Goal: Transaction & Acquisition: Download file/media

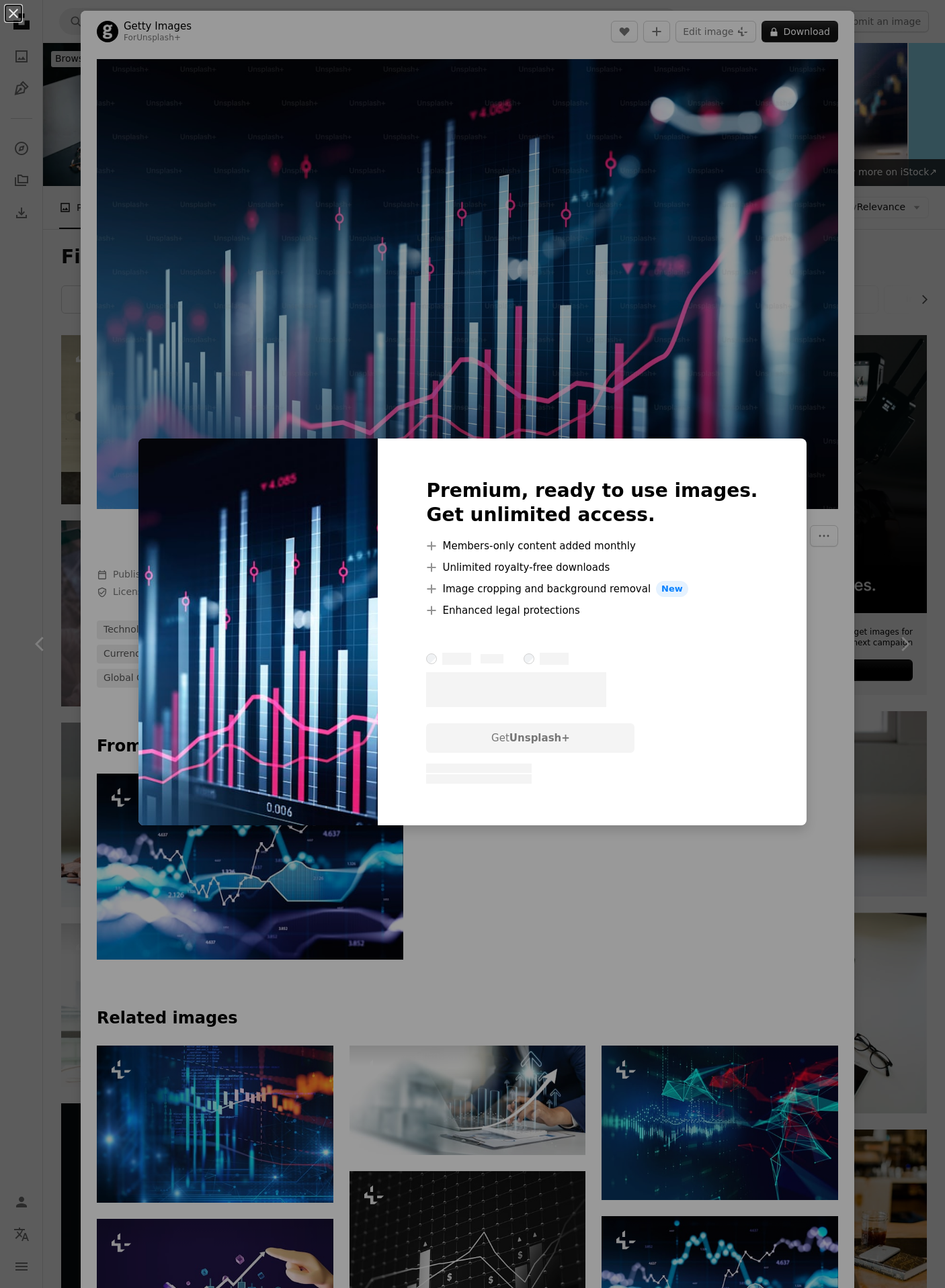
scroll to position [3448, 0]
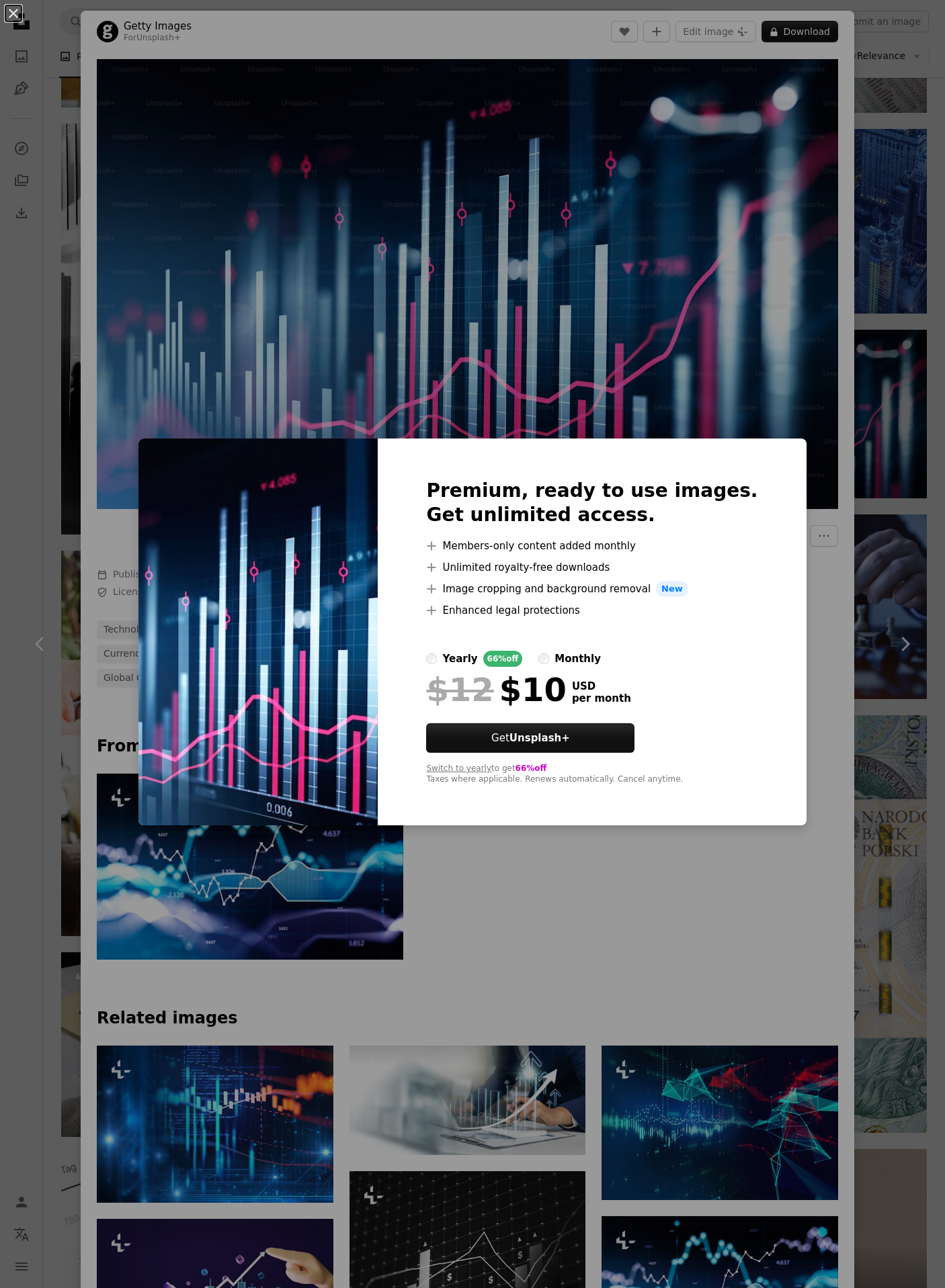
click at [470, 659] on div "yearly" at bounding box center [459, 658] width 35 height 16
click at [568, 667] on div at bounding box center [591, 669] width 331 height 5
click at [601, 745] on button "Get Unsplash+" at bounding box center [530, 738] width 208 height 30
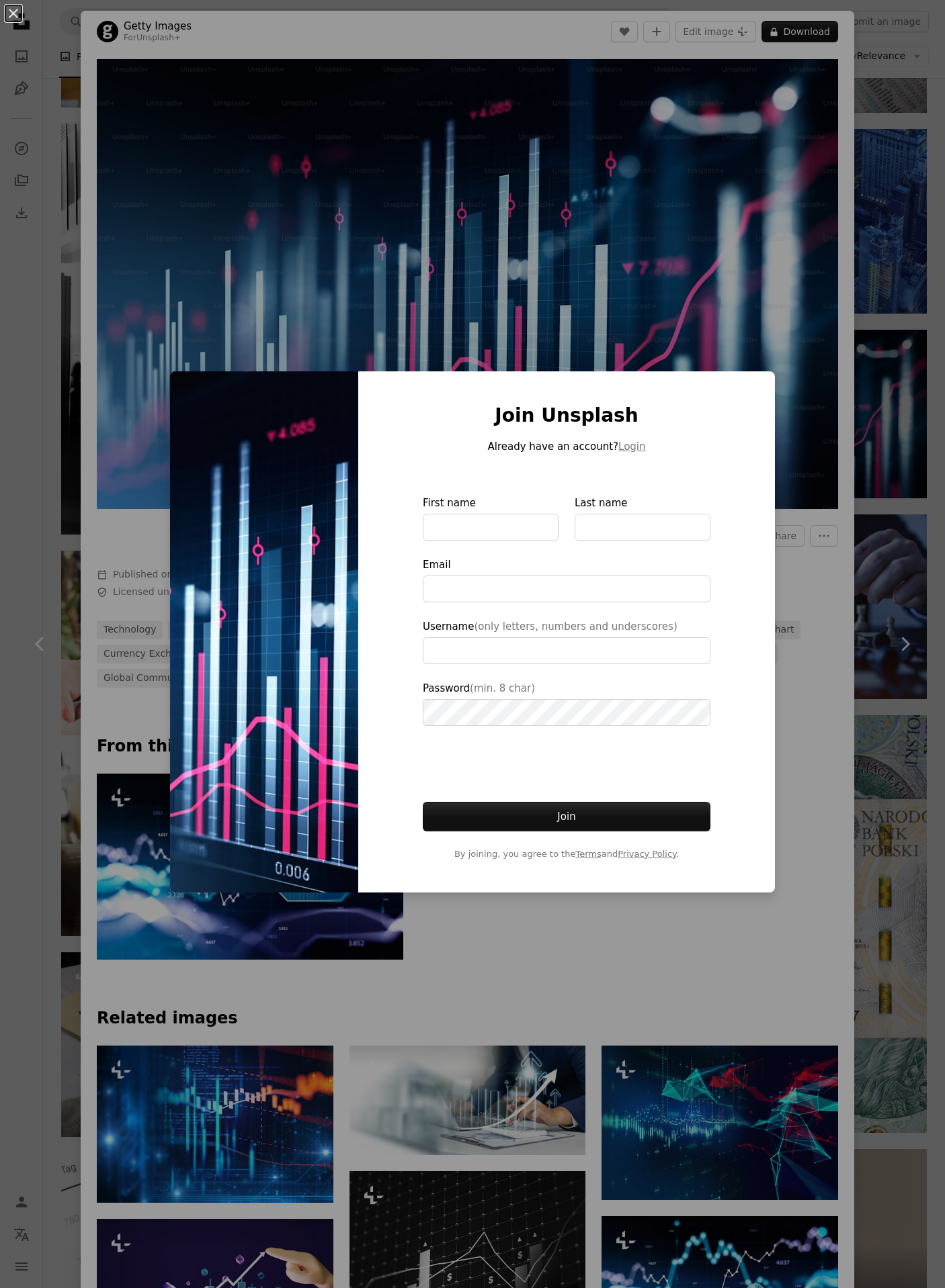
type input "**********"
click at [871, 766] on div "An X shape Join Unsplash Already have an account? Login First name Last name Em…" at bounding box center [472, 644] width 945 height 1288
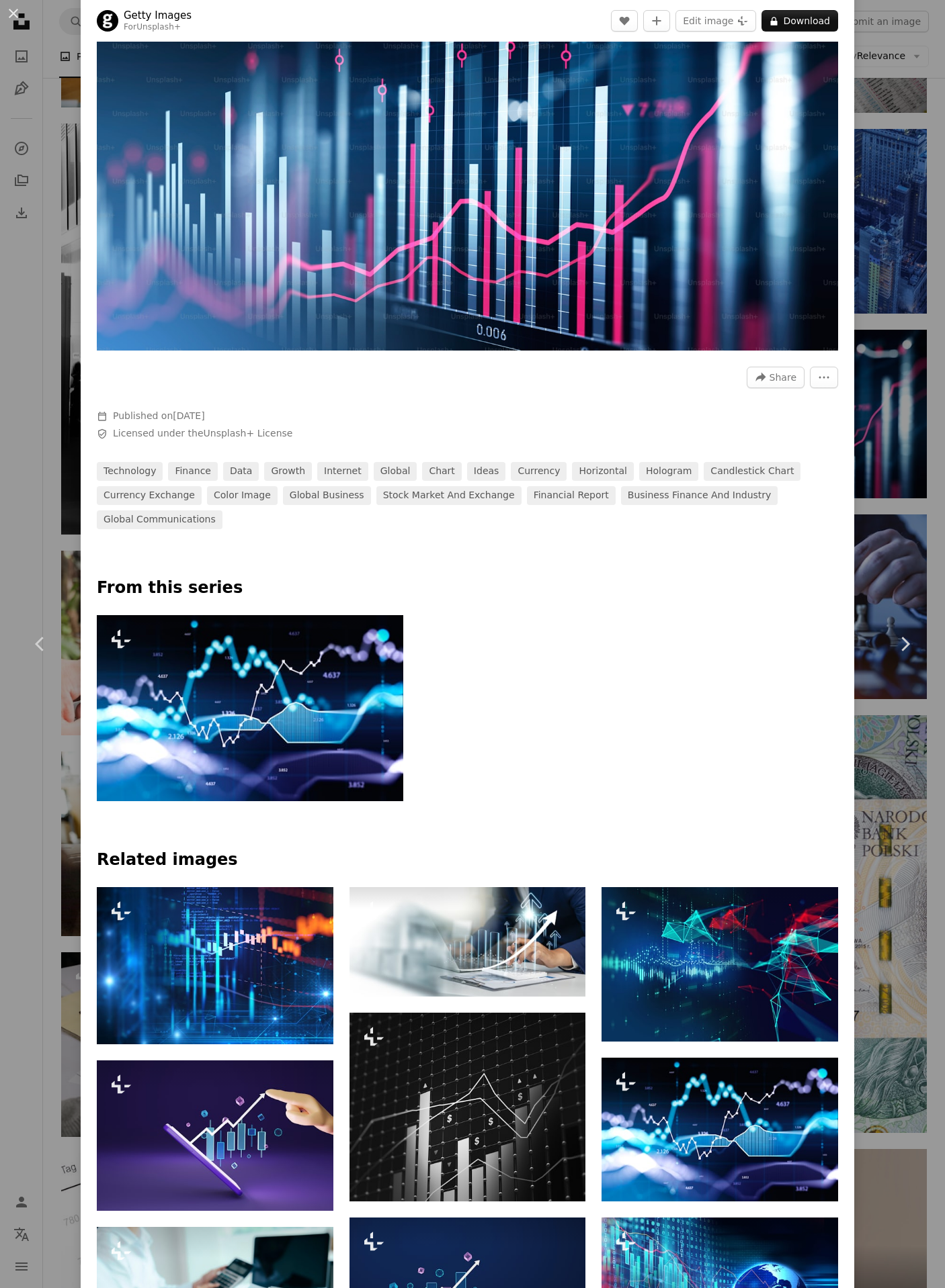
scroll to position [161, 0]
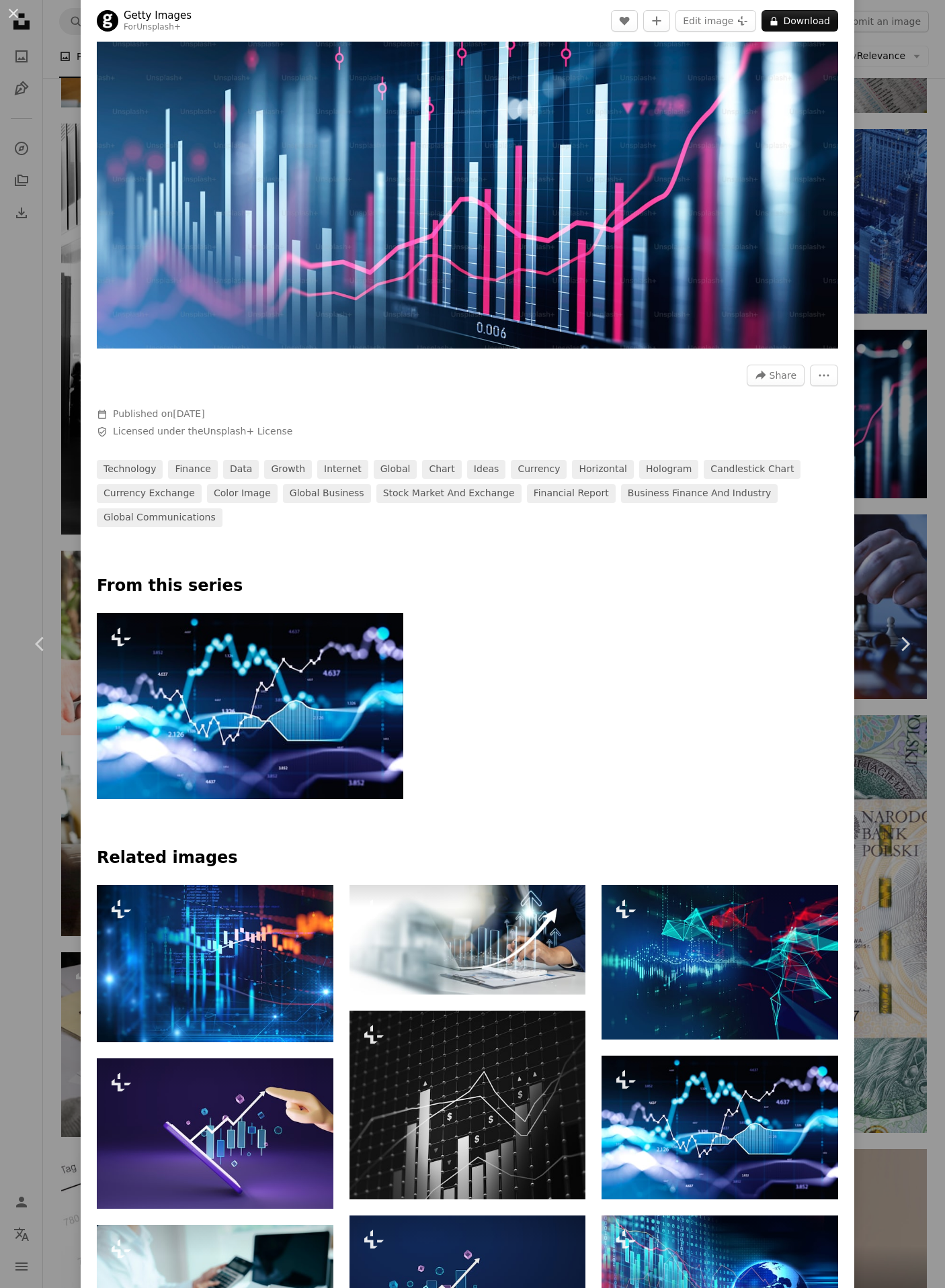
click at [185, 678] on img at bounding box center [250, 706] width 306 height 186
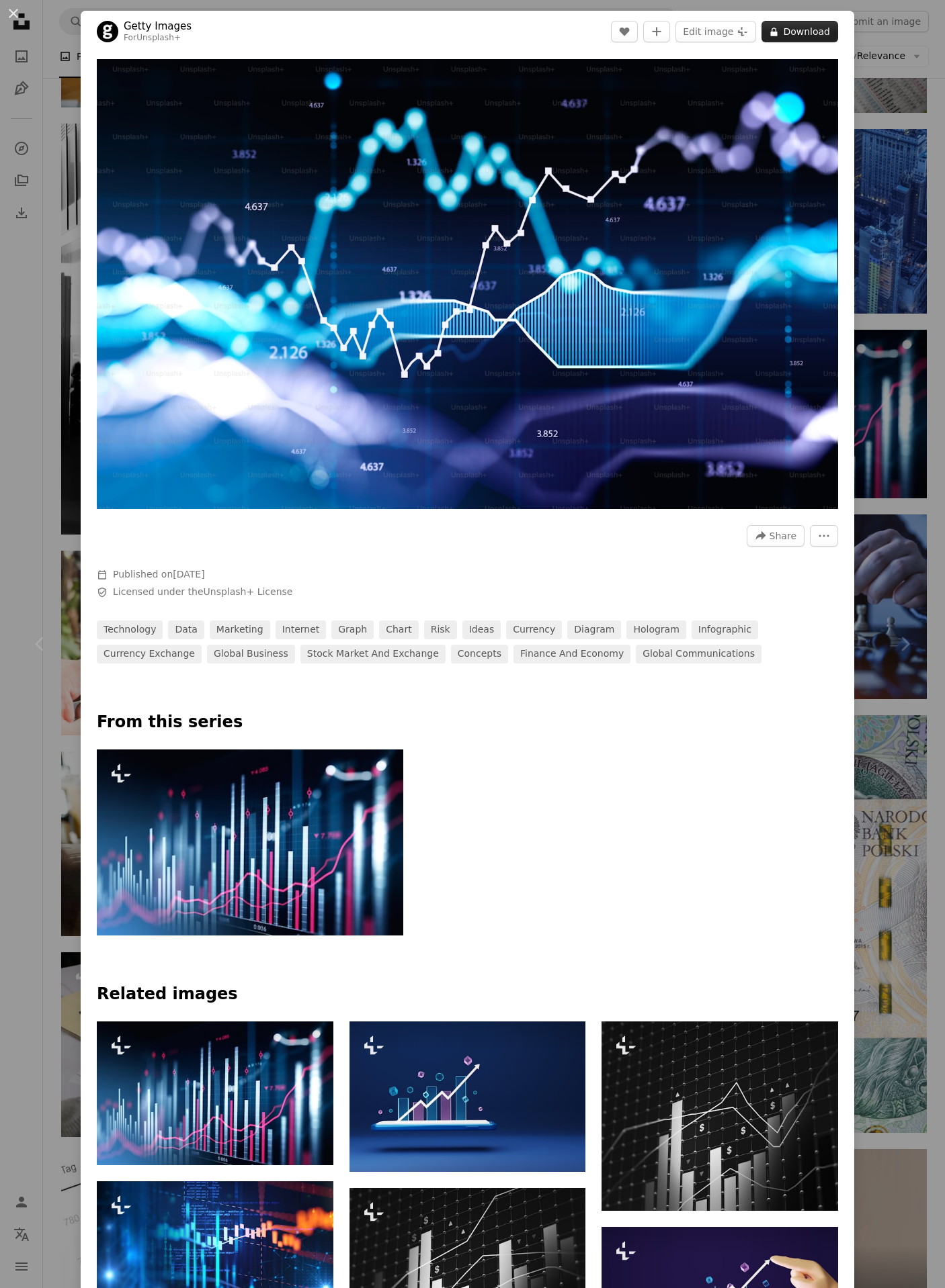
click at [812, 33] on button "A lock Download" at bounding box center [799, 31] width 77 height 21
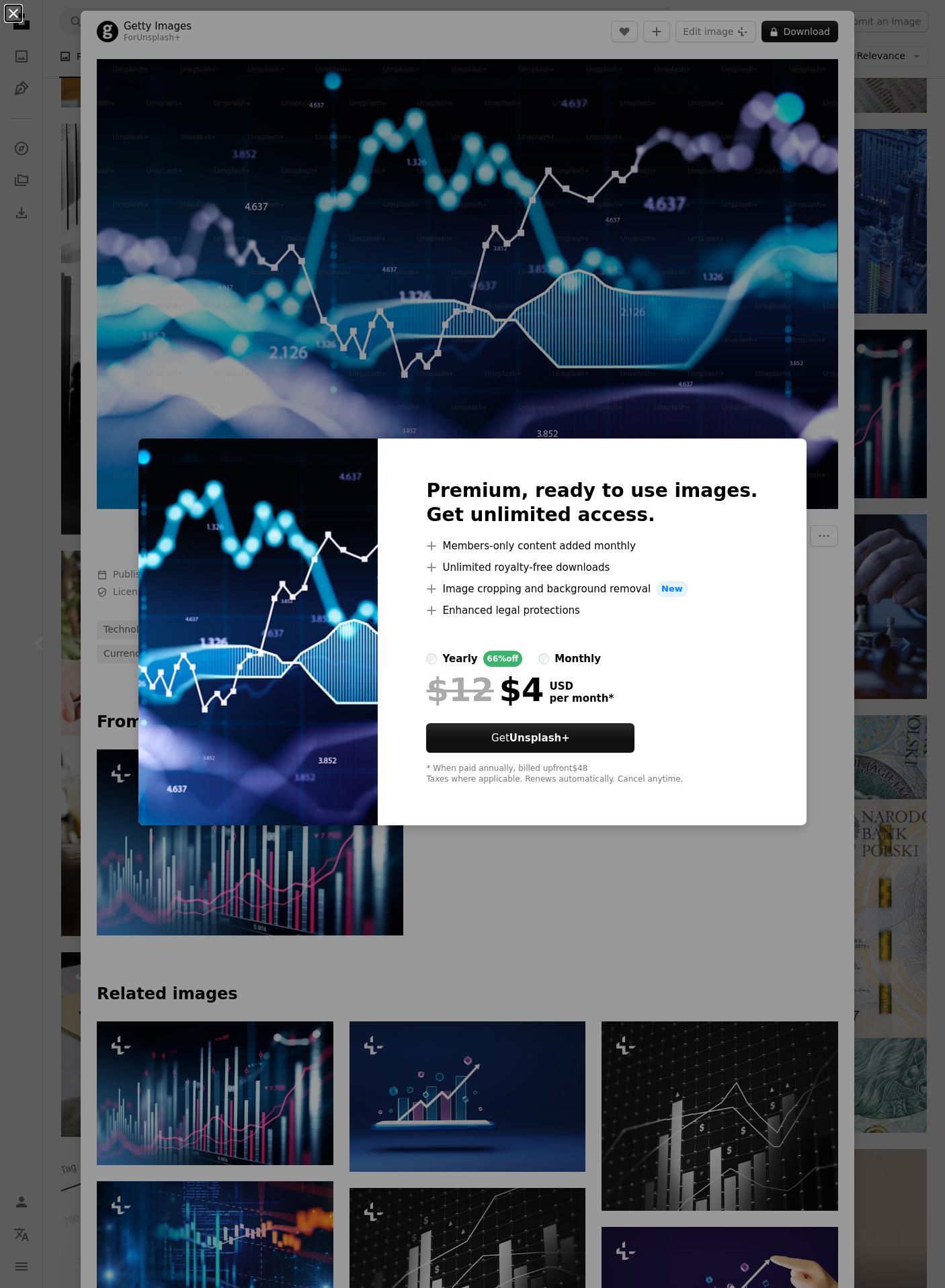
click at [21, 14] on button "An X shape" at bounding box center [13, 13] width 16 height 16
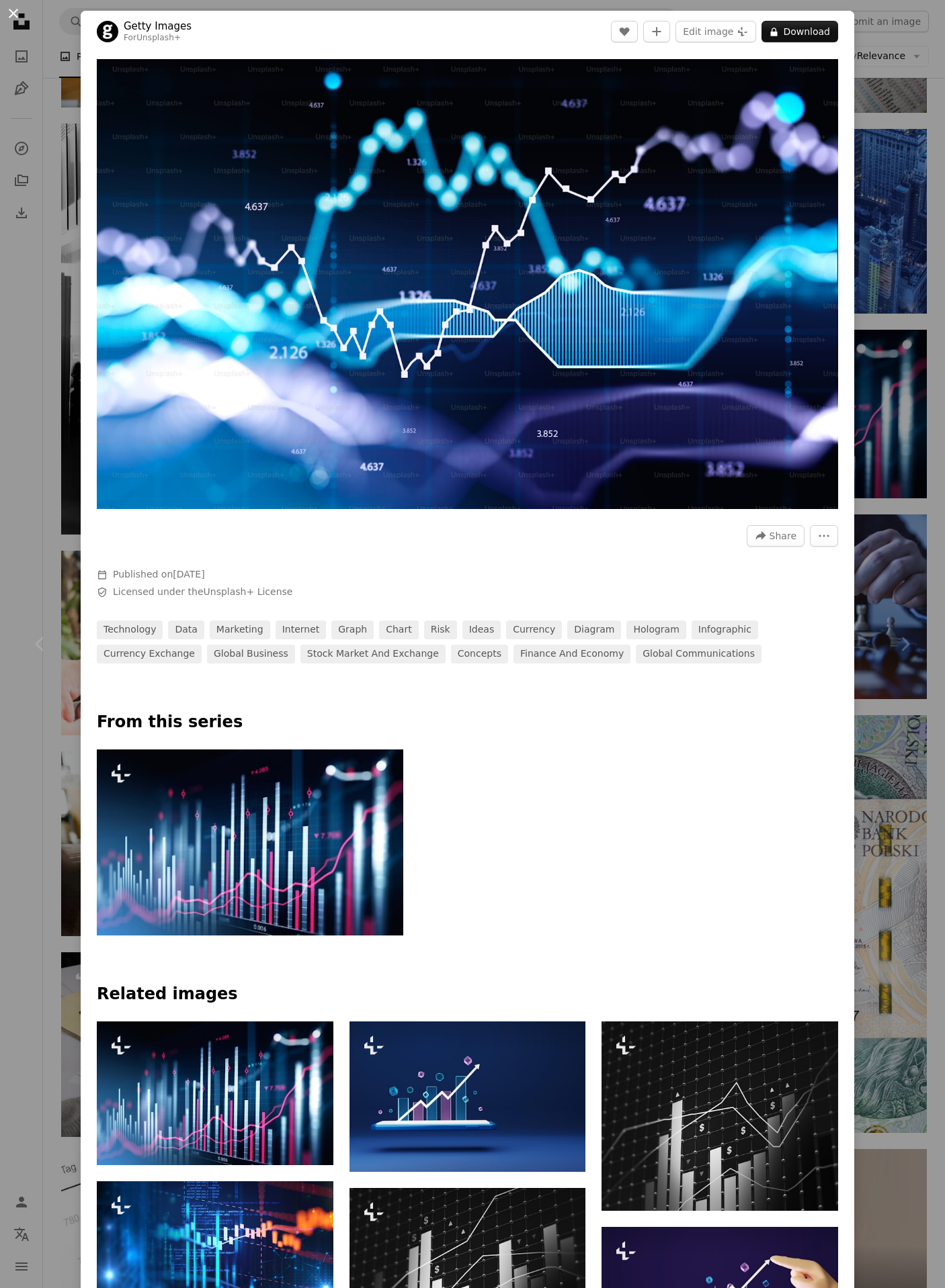
click at [16, 21] on button "An X shape" at bounding box center [13, 13] width 16 height 16
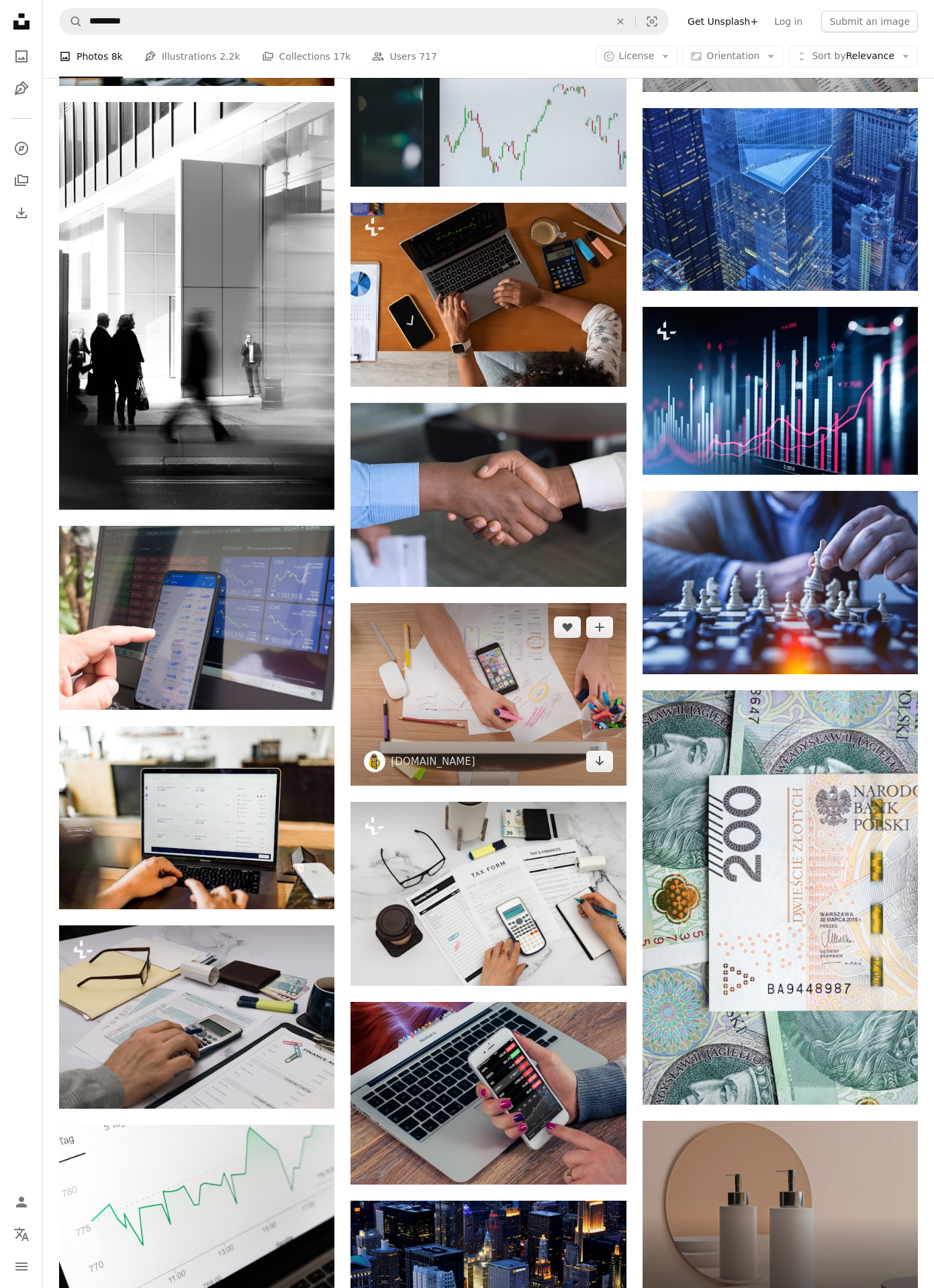
click at [405, 693] on img at bounding box center [488, 694] width 275 height 183
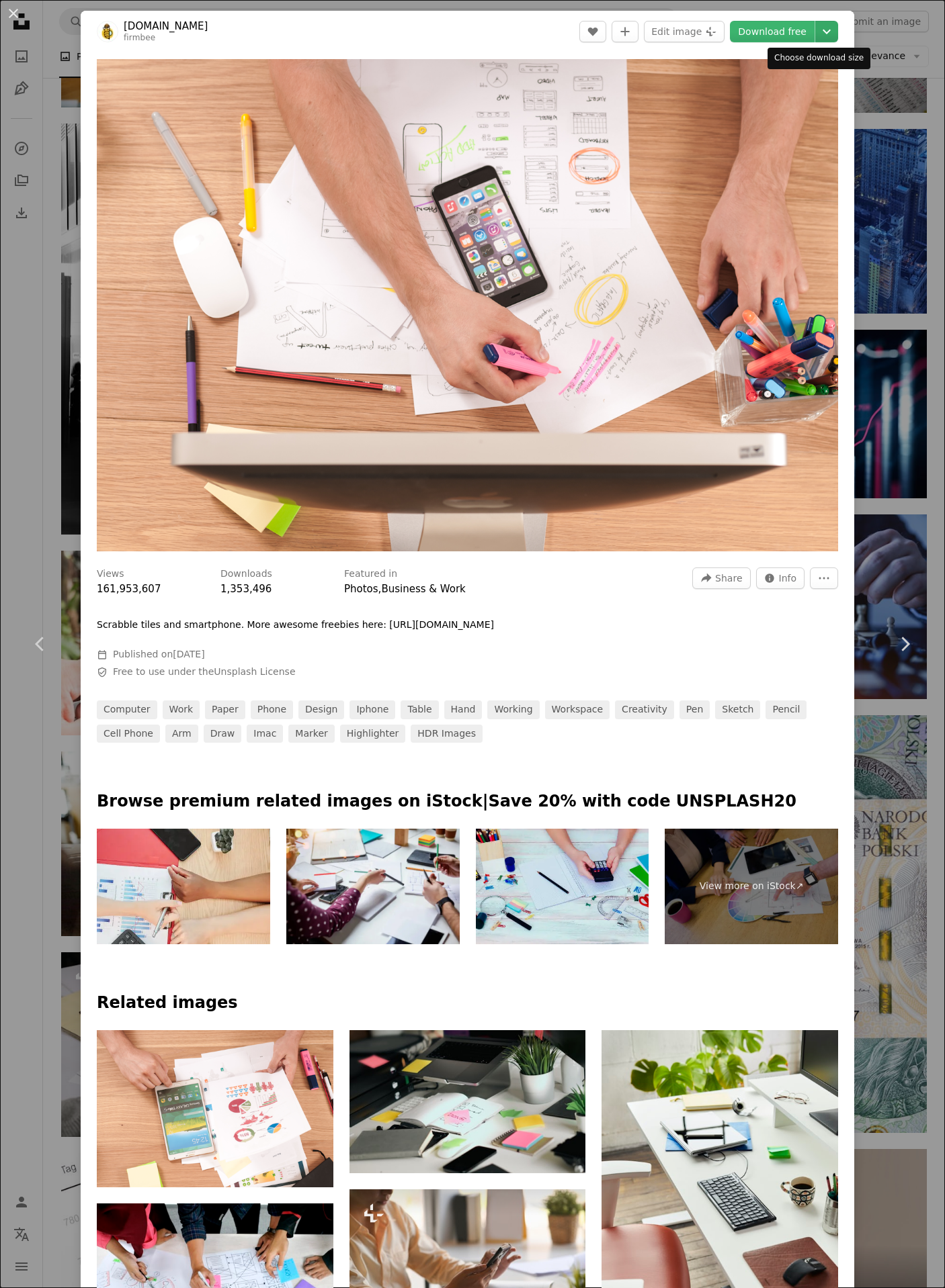
click at [815, 23] on icon "Chevron down" at bounding box center [826, 31] width 21 height 16
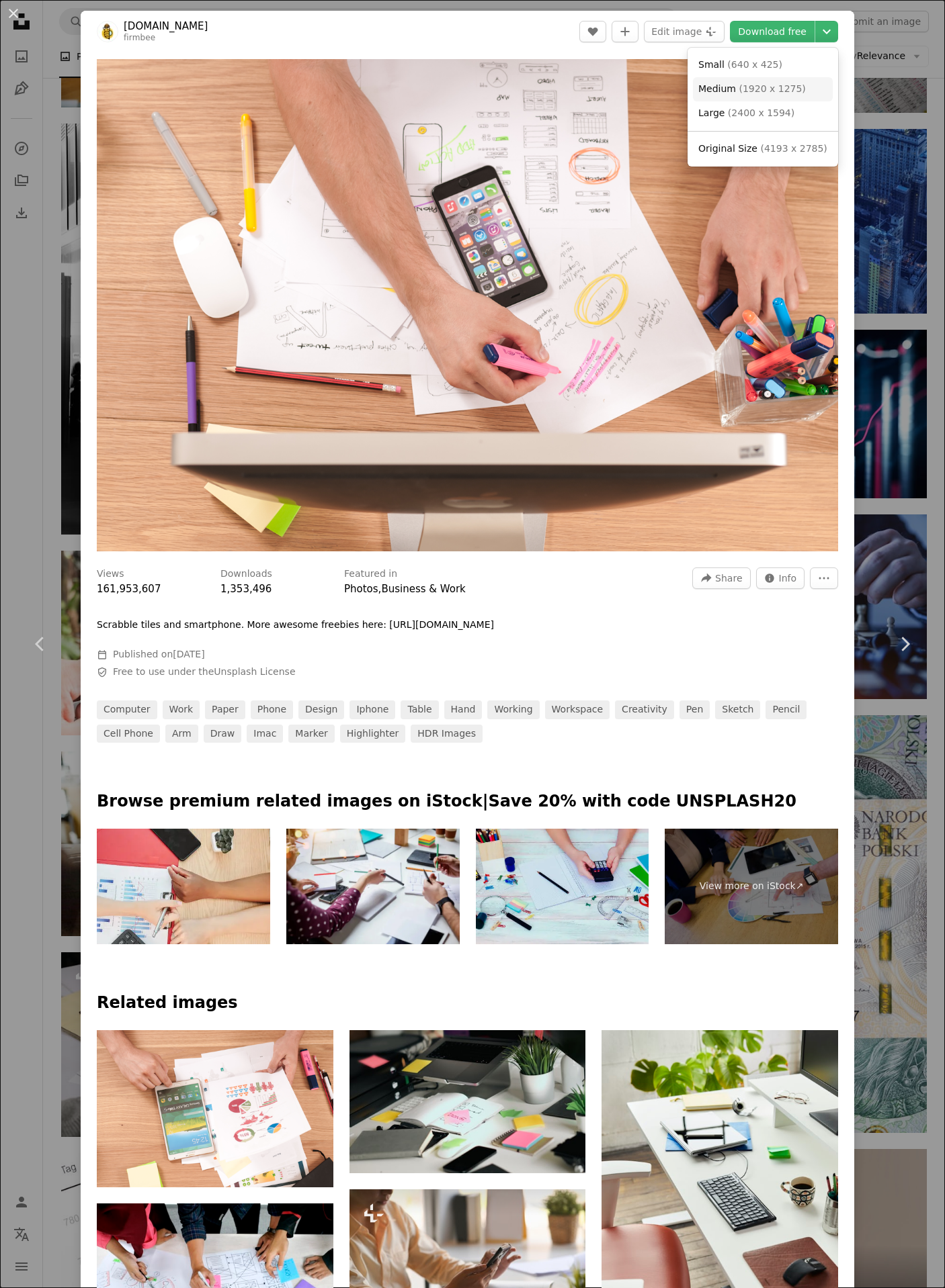
click at [769, 91] on span "( 1920 x 1275 )" at bounding box center [771, 89] width 67 height 11
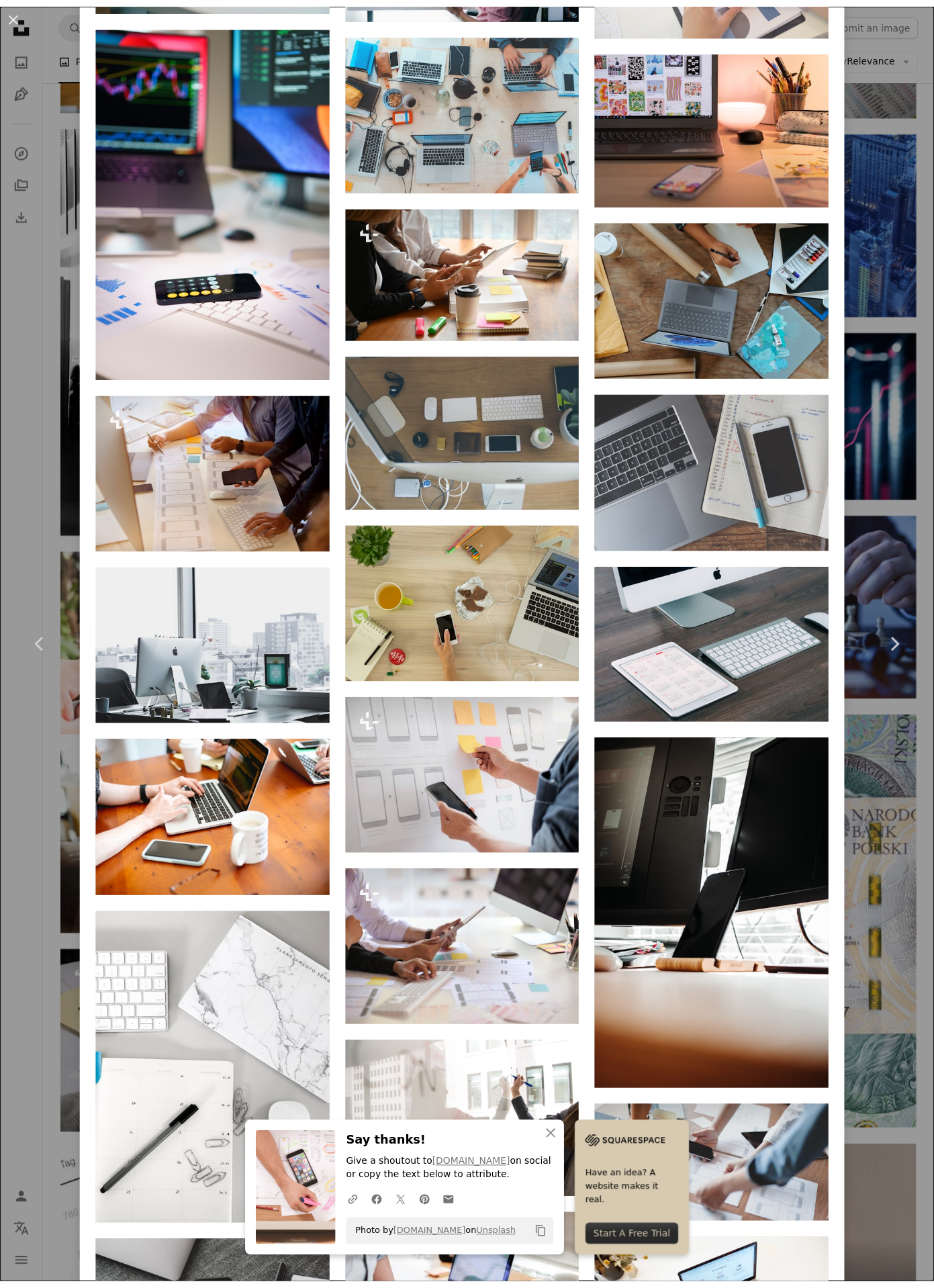
scroll to position [4431, 0]
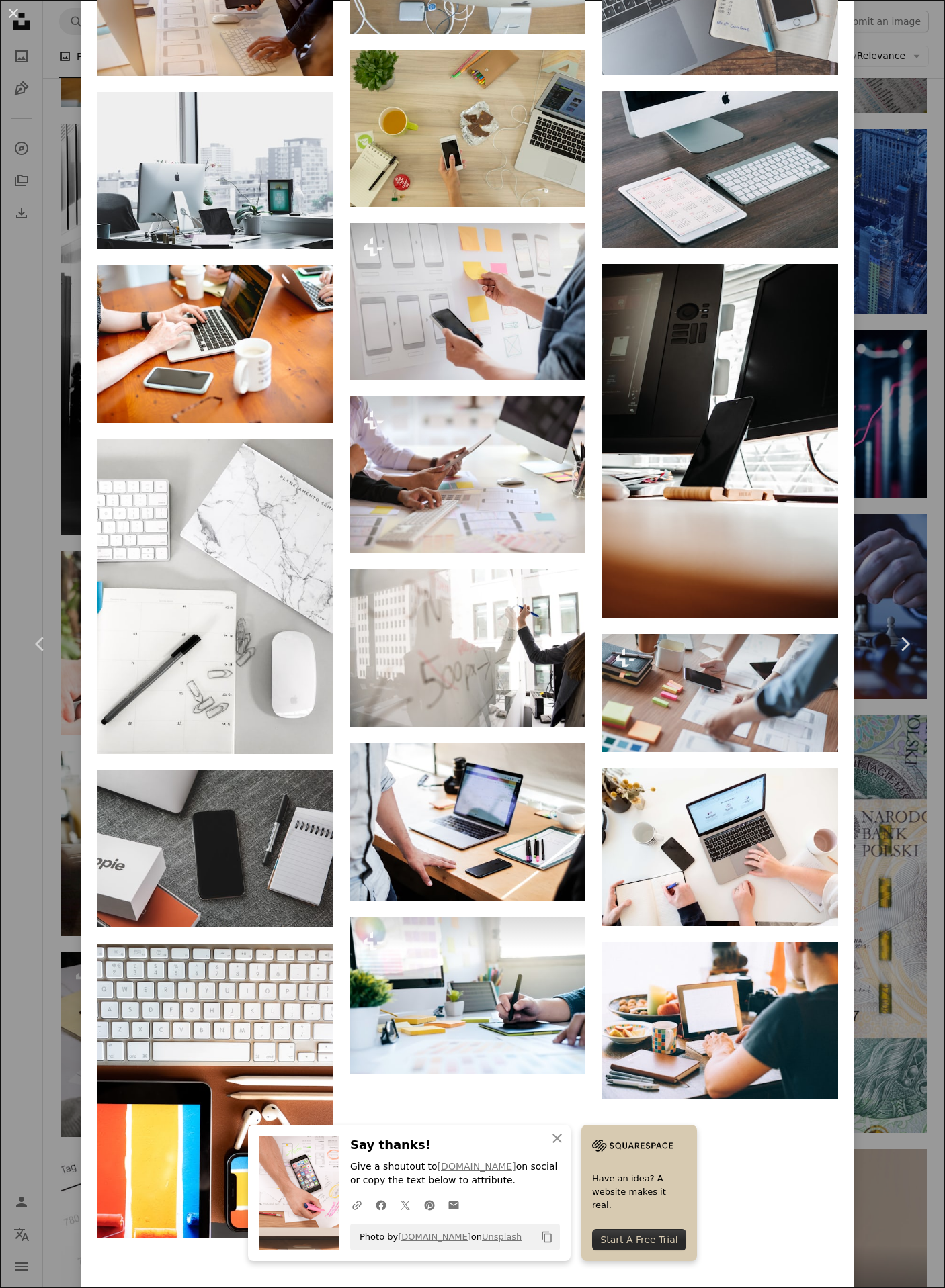
click at [10, 345] on div "An X shape Chevron left Chevron right An X shape Close Say thanks! Give a shout…" at bounding box center [472, 644] width 945 height 1288
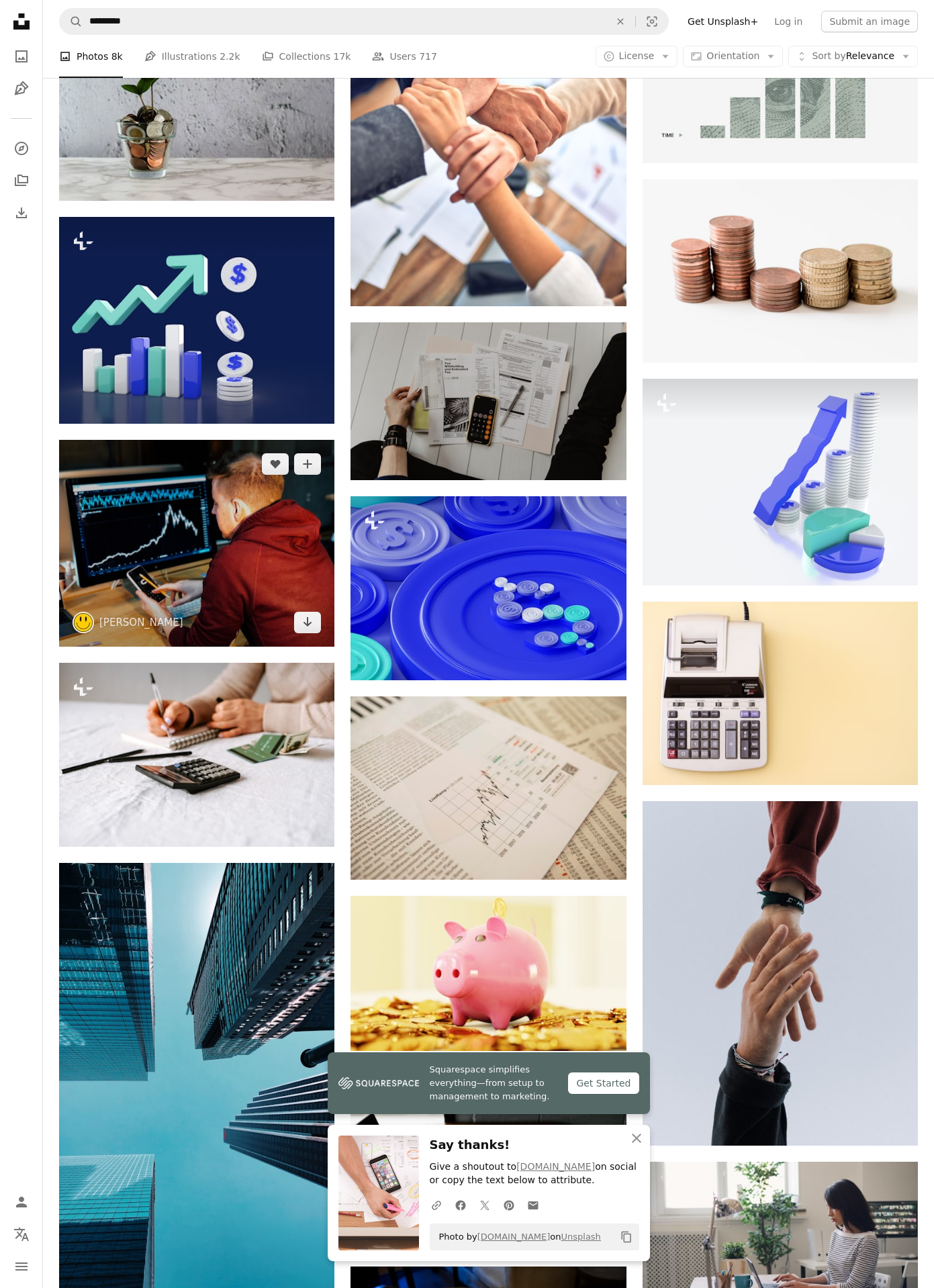
scroll to position [4972, 0]
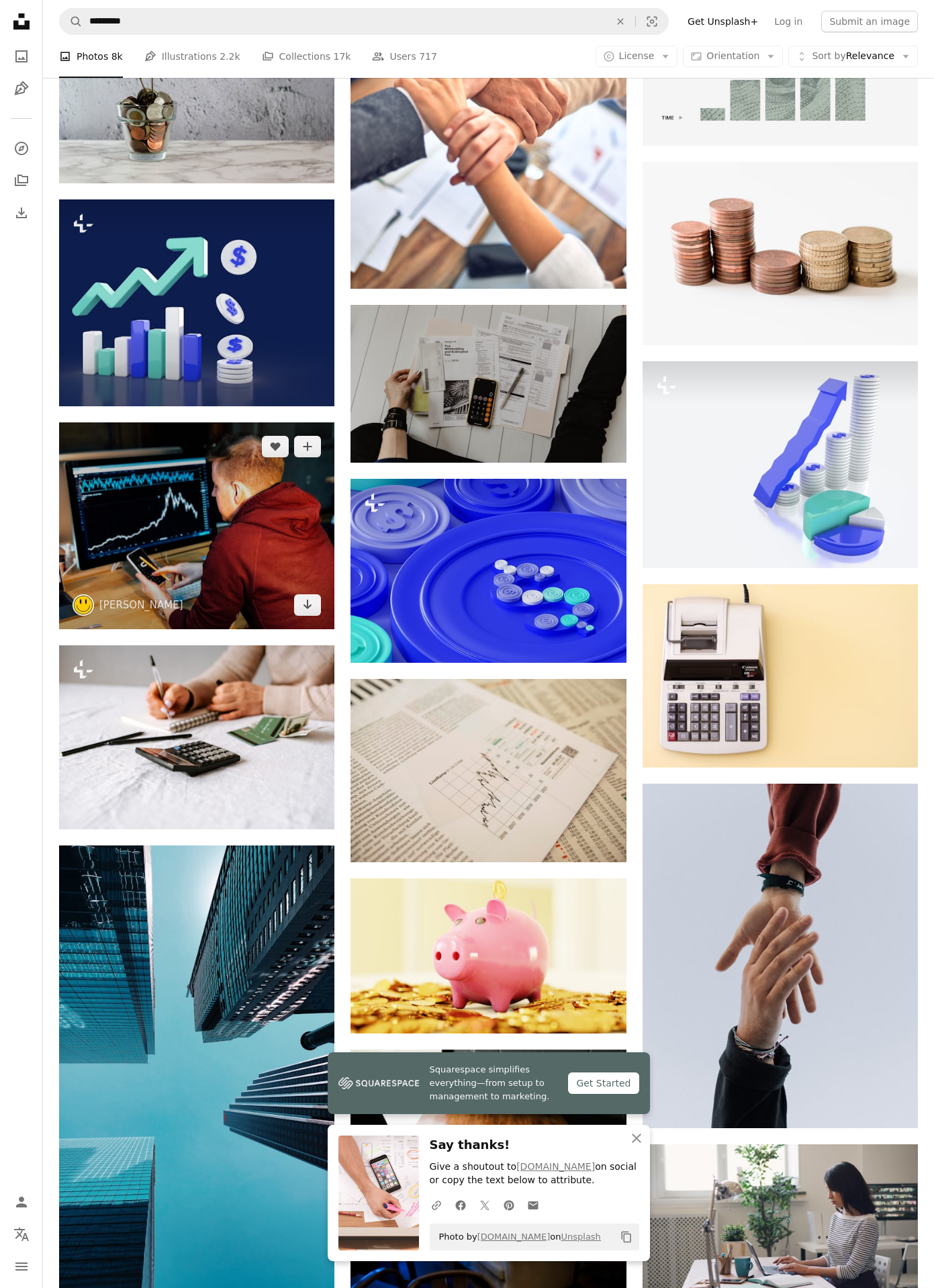
click at [196, 556] on img at bounding box center [196, 526] width 275 height 207
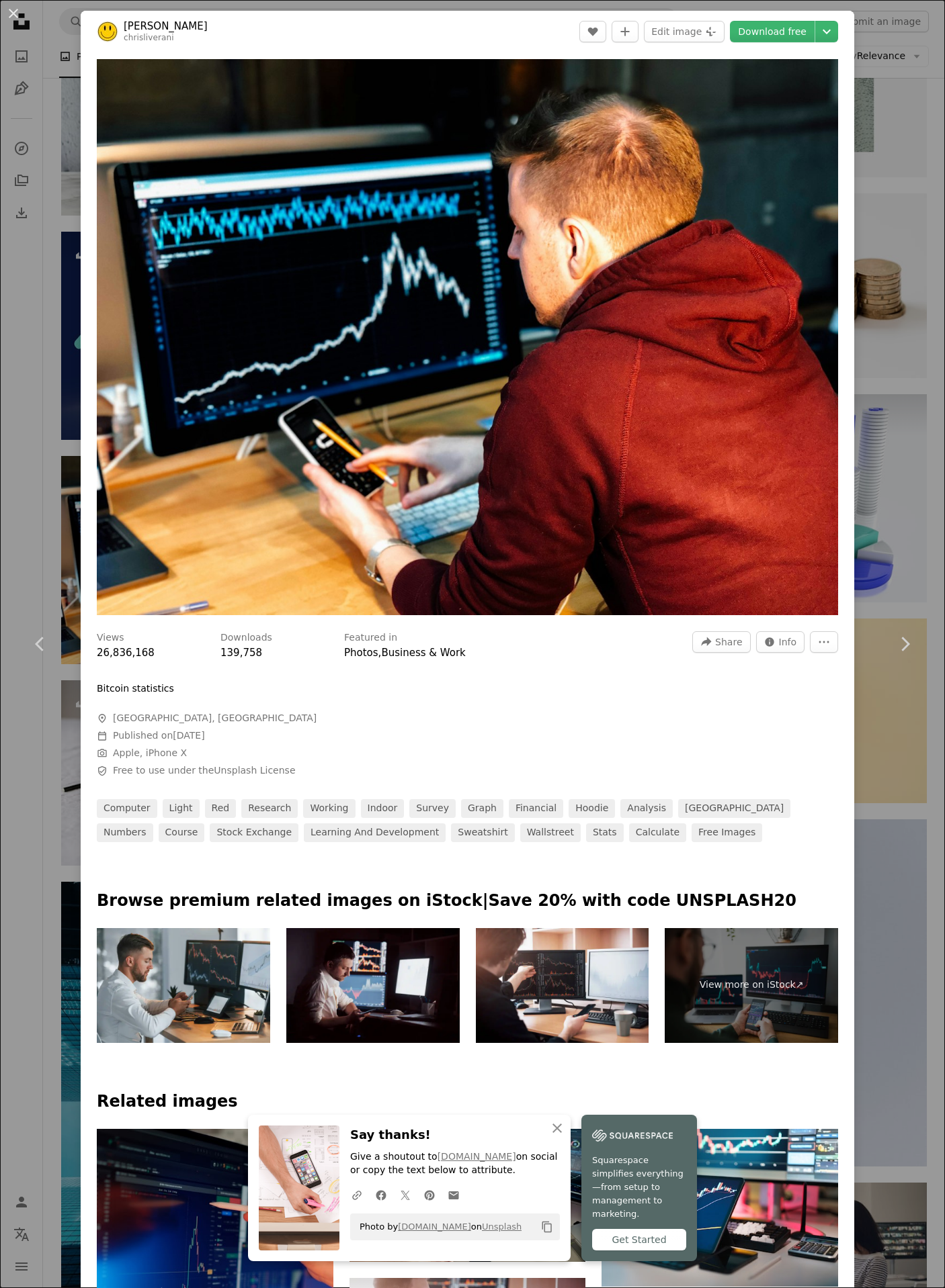
click at [895, 384] on div "An X shape Chevron left Chevron right An X shape Close Say thanks! Give a shout…" at bounding box center [472, 644] width 945 height 1288
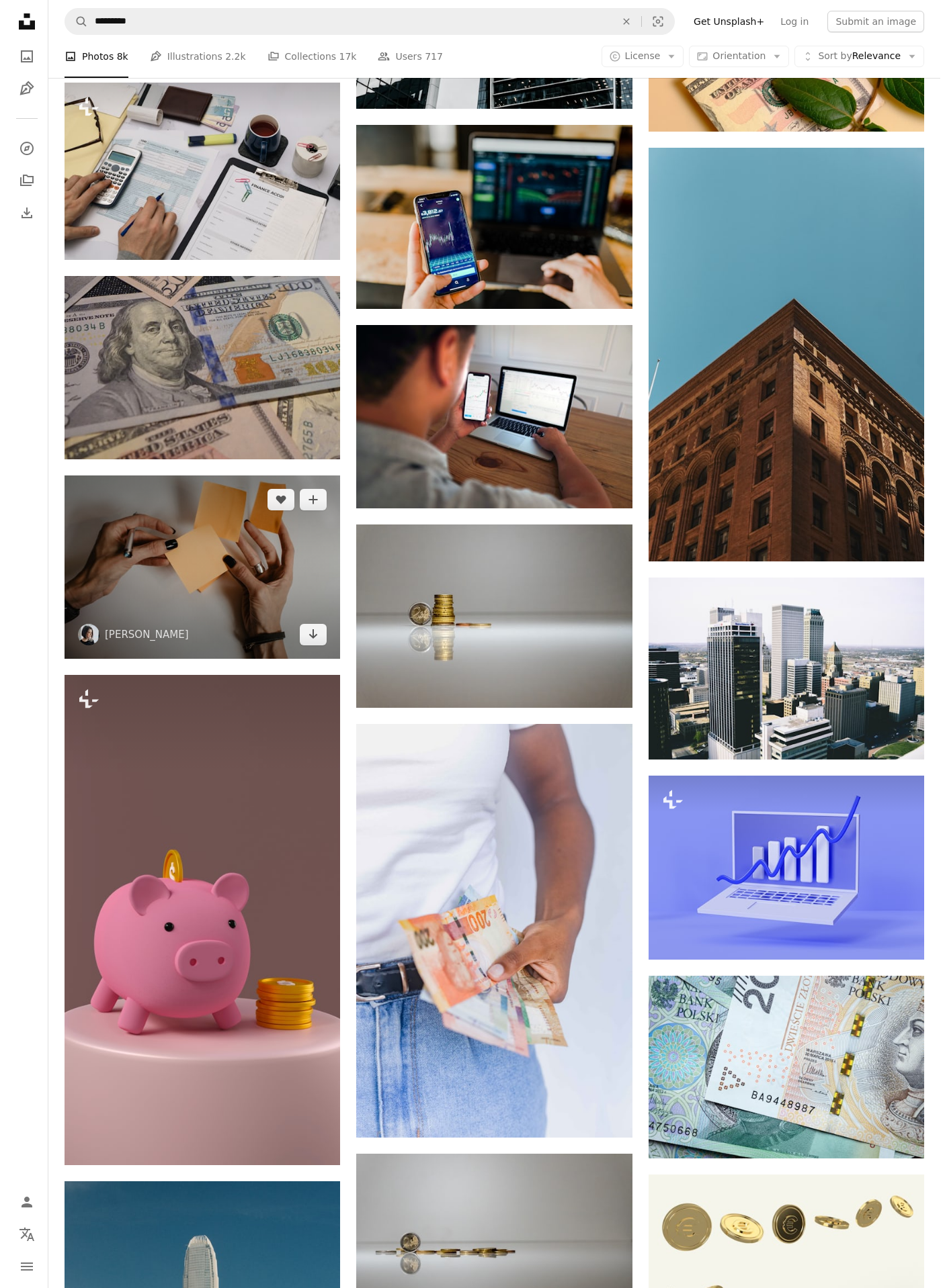
scroll to position [11919, 0]
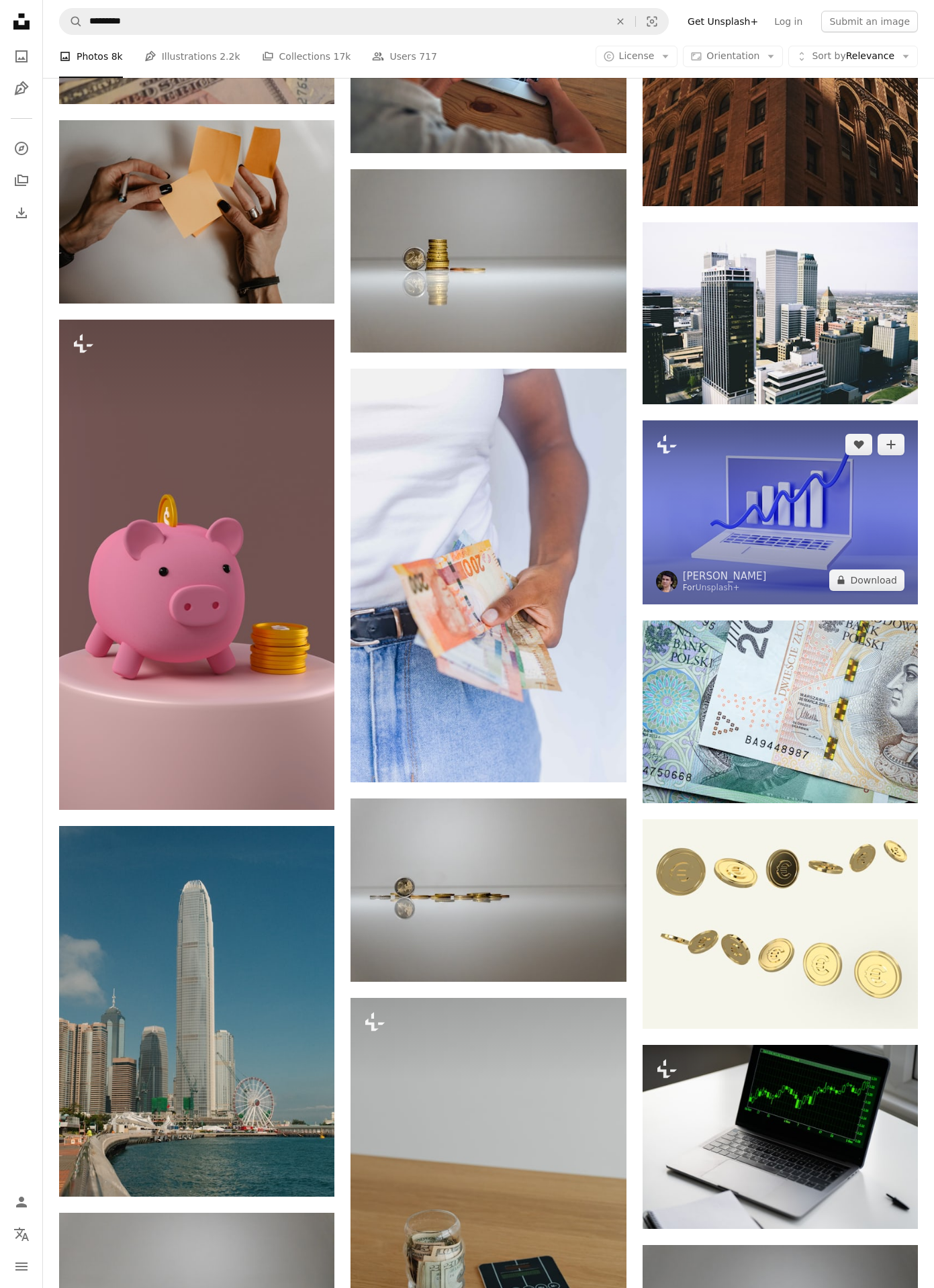
click at [779, 502] on img at bounding box center [779, 512] width 275 height 183
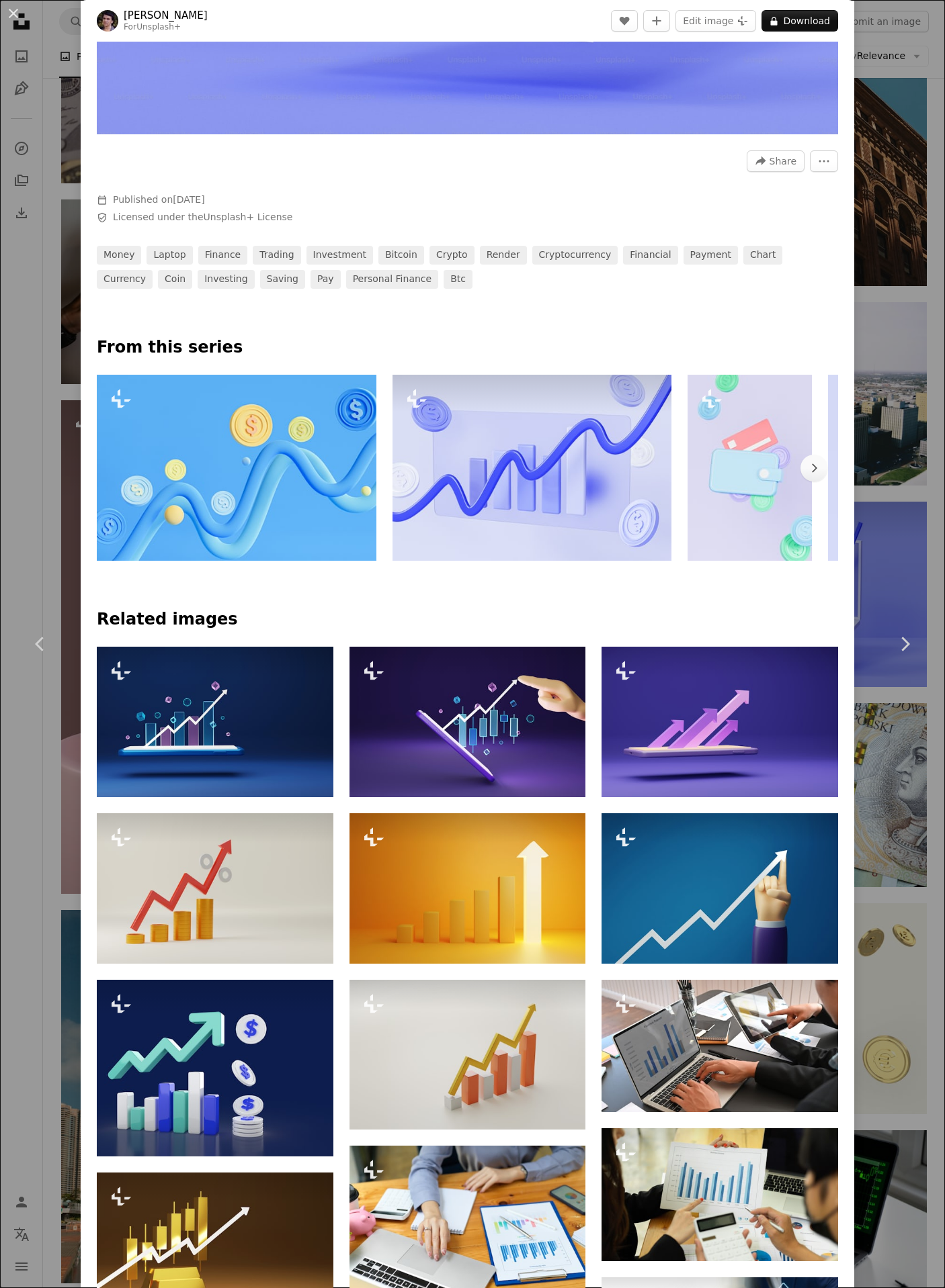
scroll to position [419, 0]
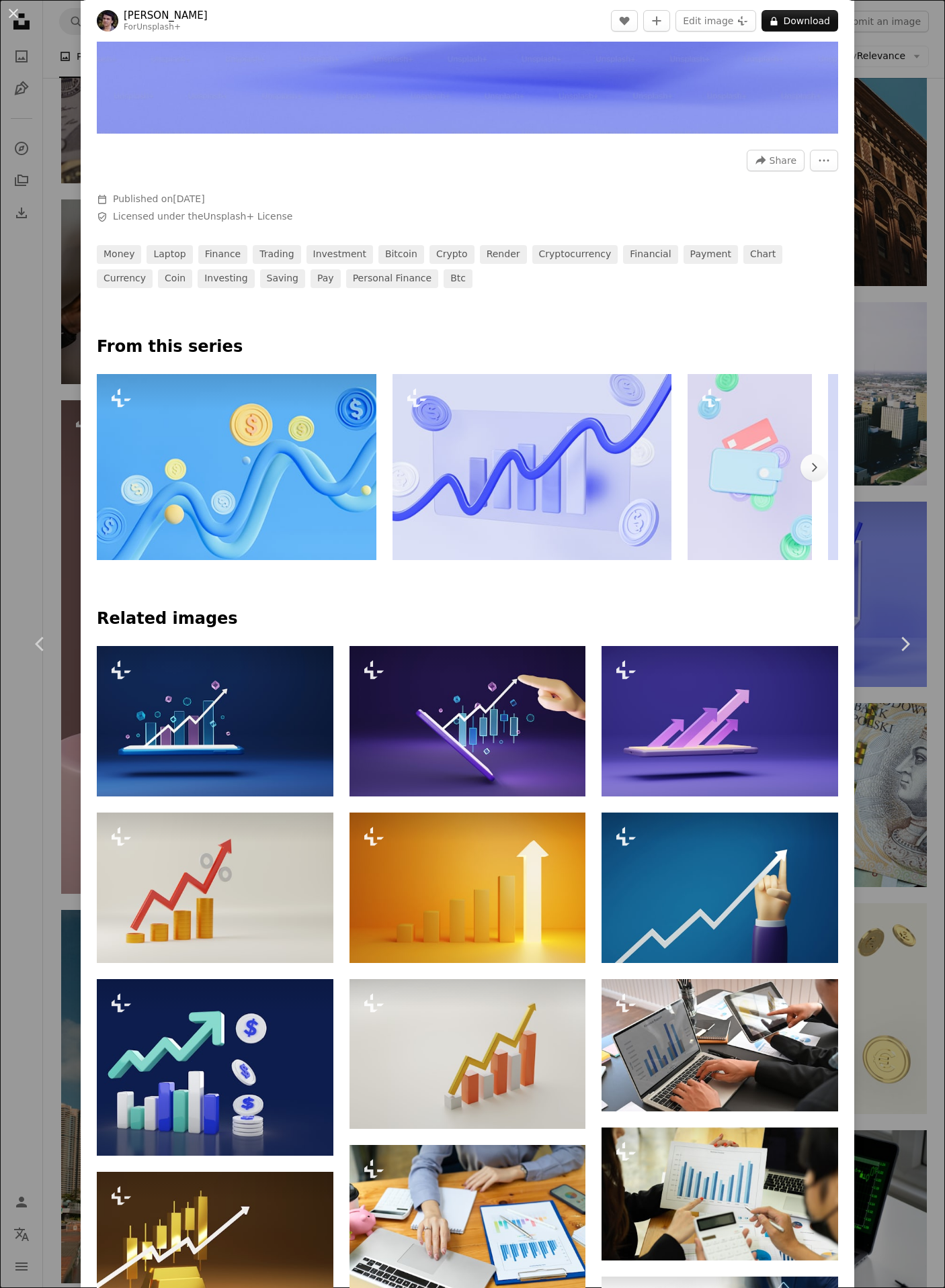
click at [293, 449] on img at bounding box center [236, 467] width 280 height 186
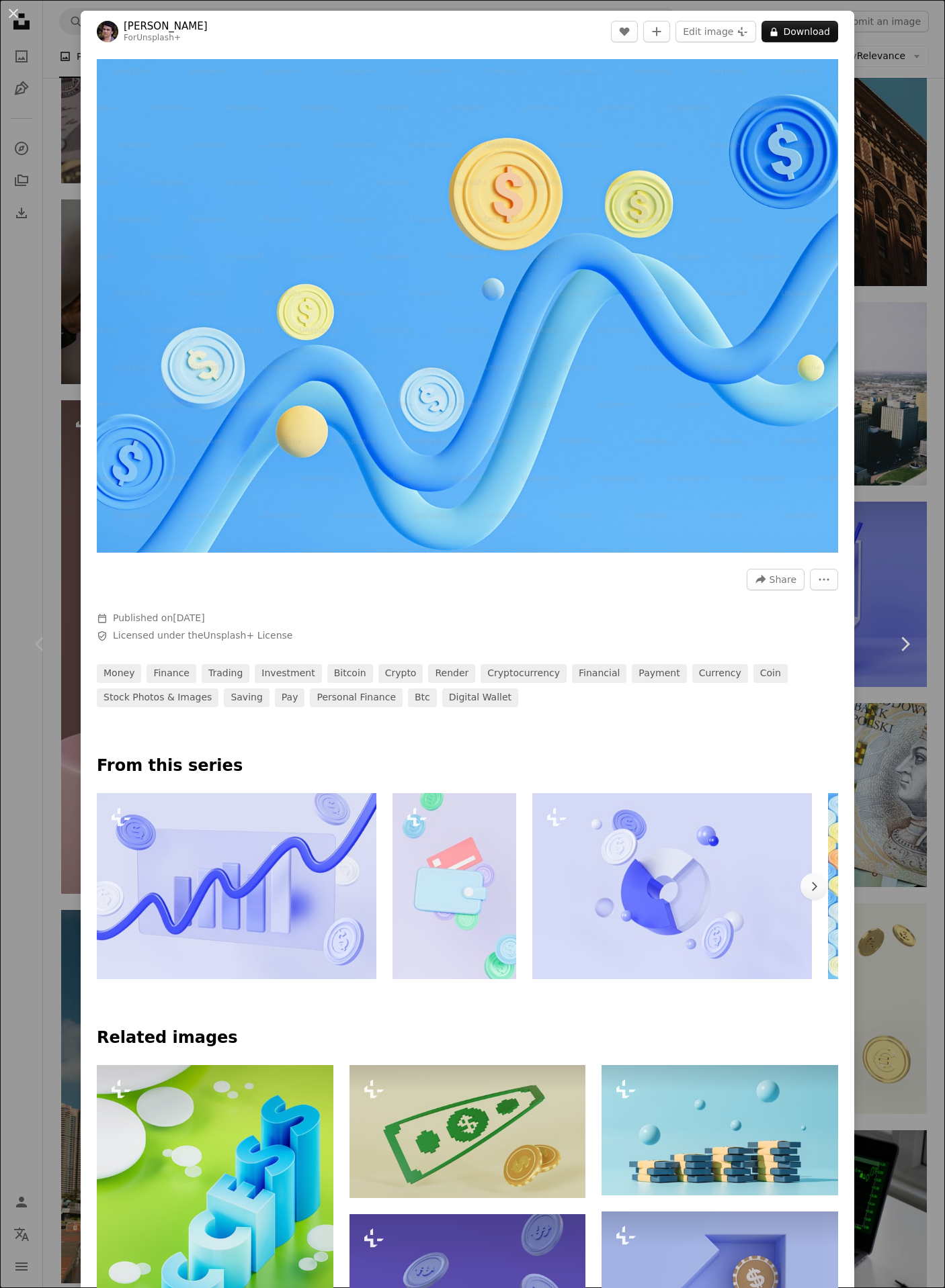
scroll to position [455, 0]
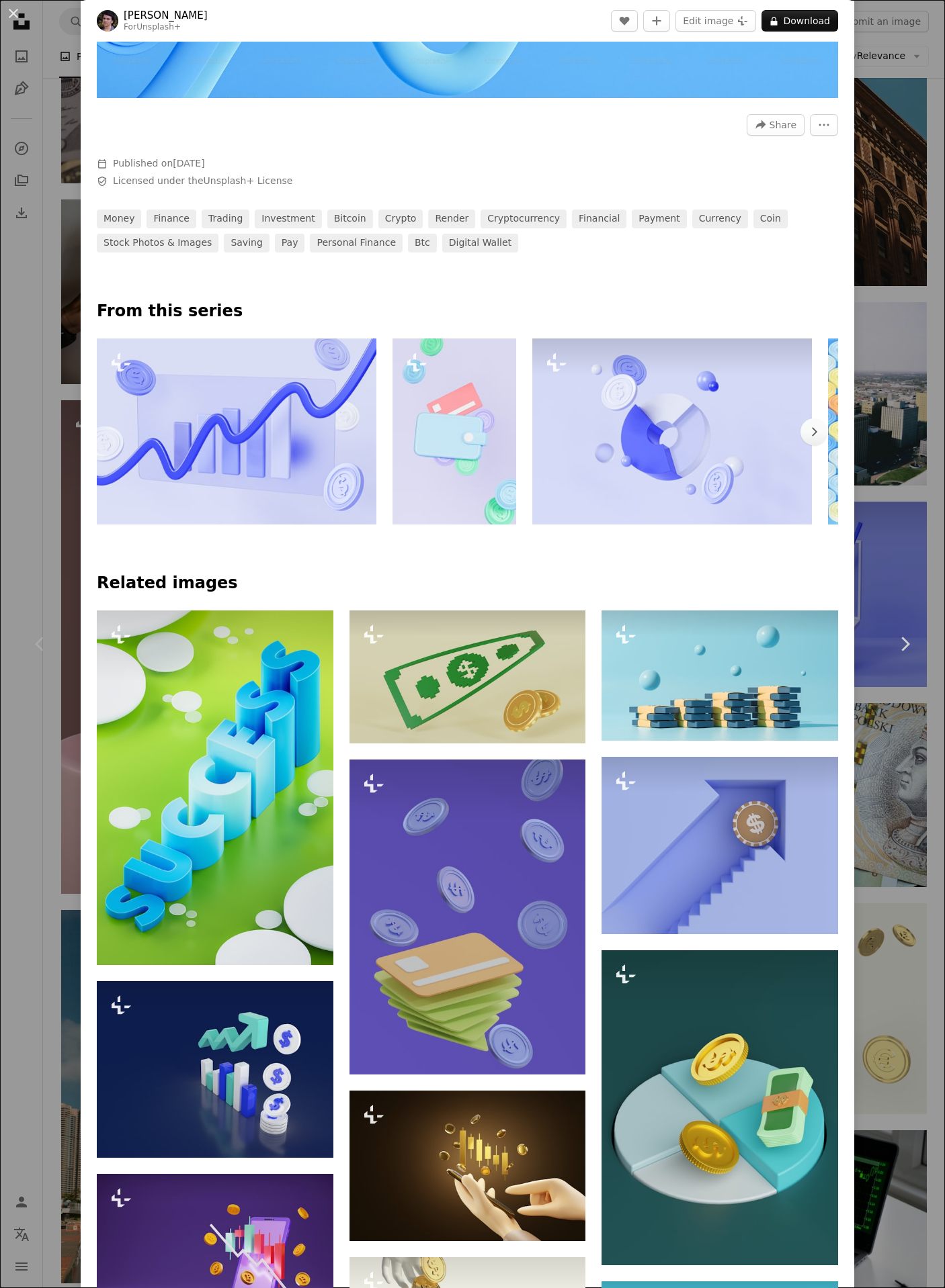
click at [592, 453] on img at bounding box center [671, 432] width 280 height 186
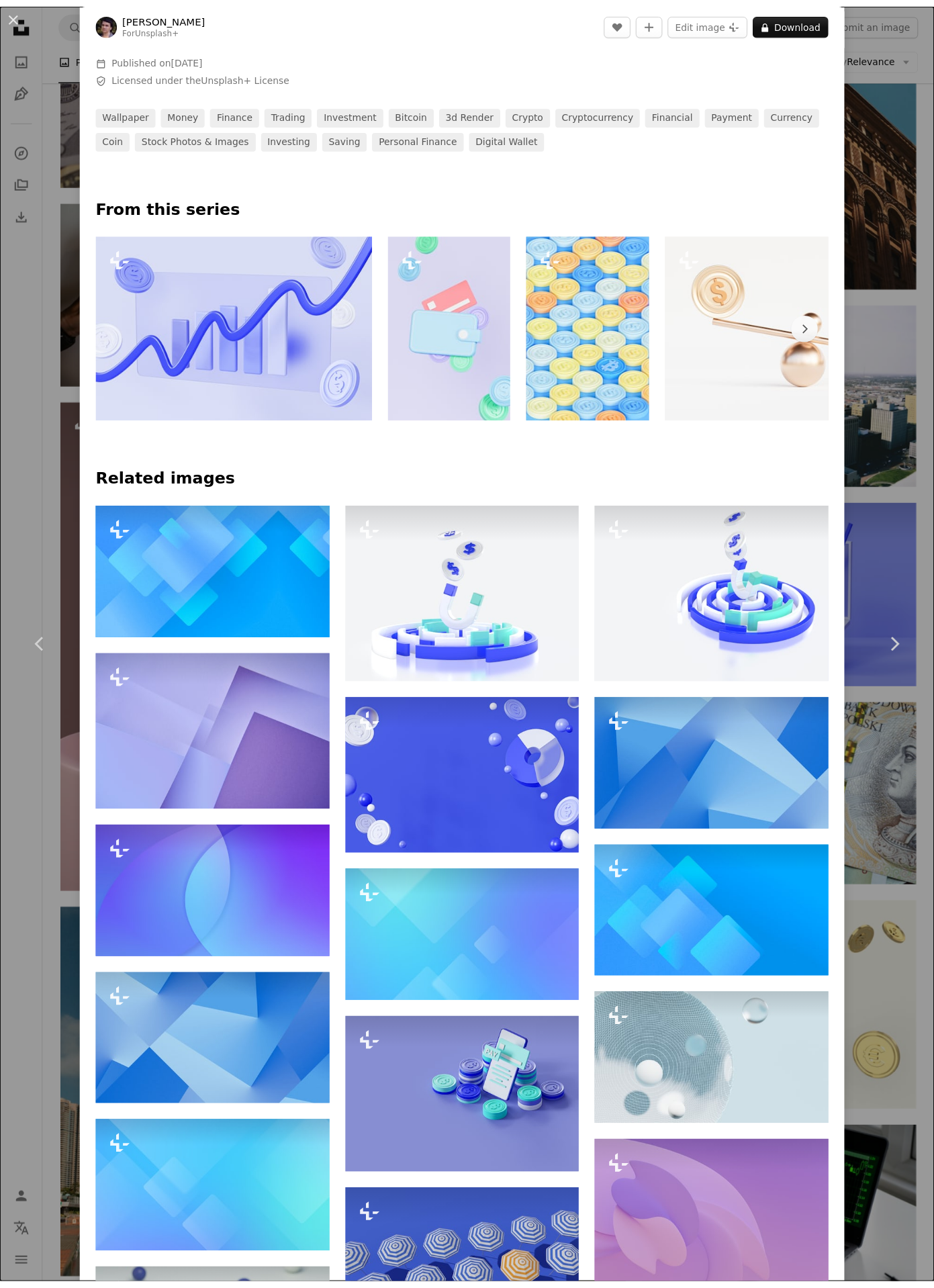
scroll to position [565, 0]
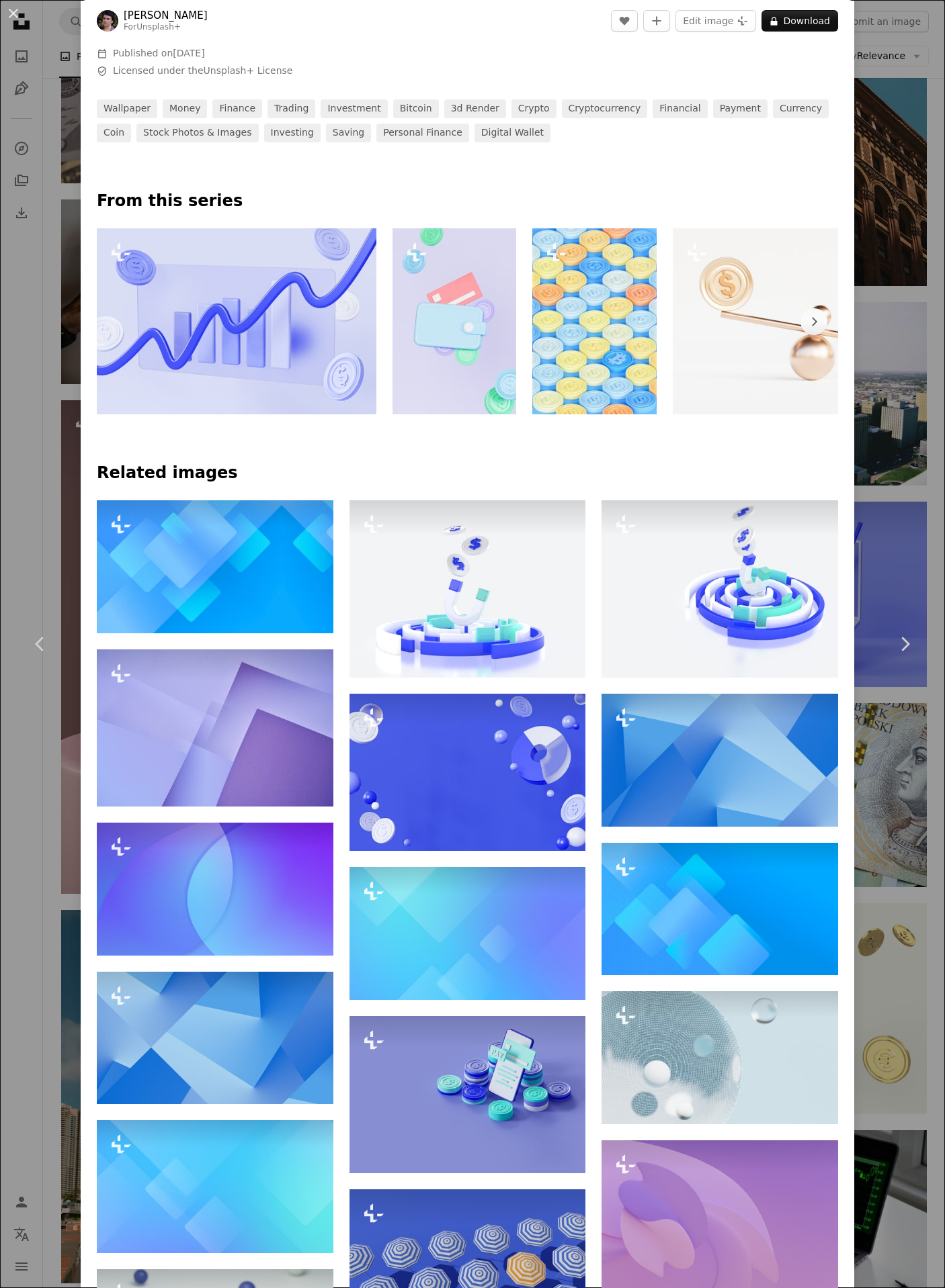
click at [858, 411] on div "An X shape Chevron left Chevron right Rodion Kutsaiev For Unsplash+ A heart A p…" at bounding box center [472, 644] width 945 height 1288
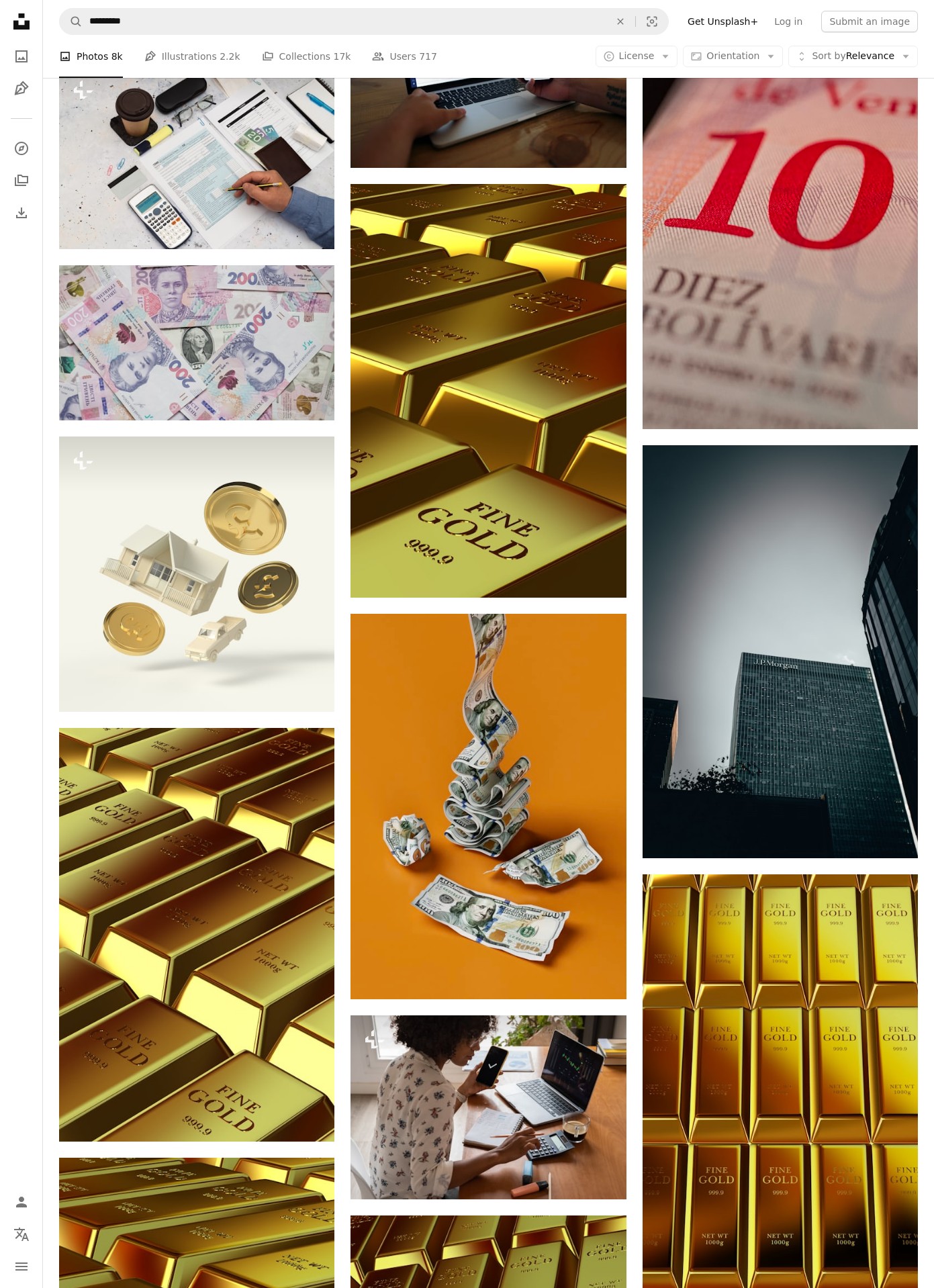
scroll to position [16933, 0]
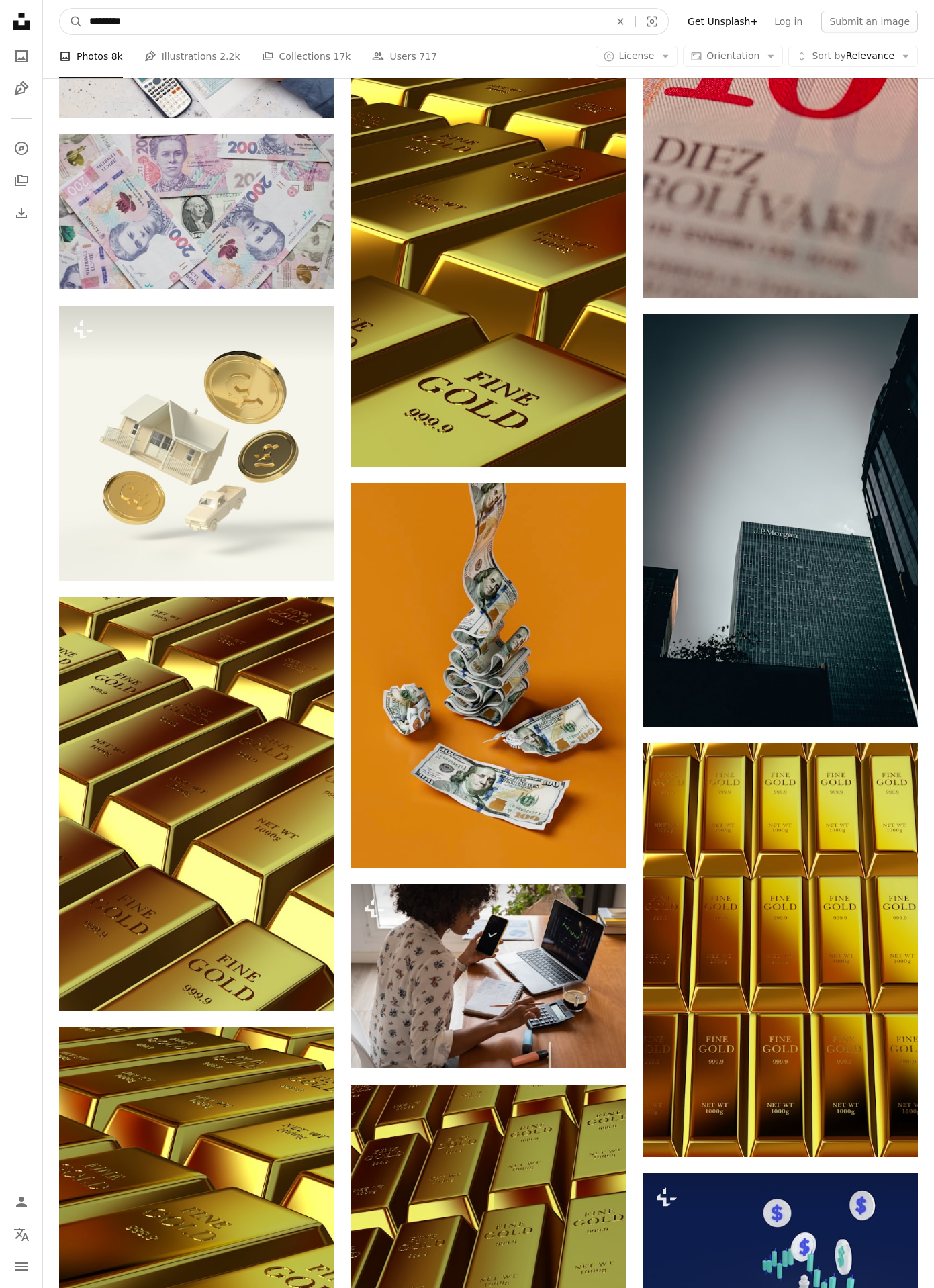
click at [506, 26] on input "*********" at bounding box center [344, 22] width 523 height 26
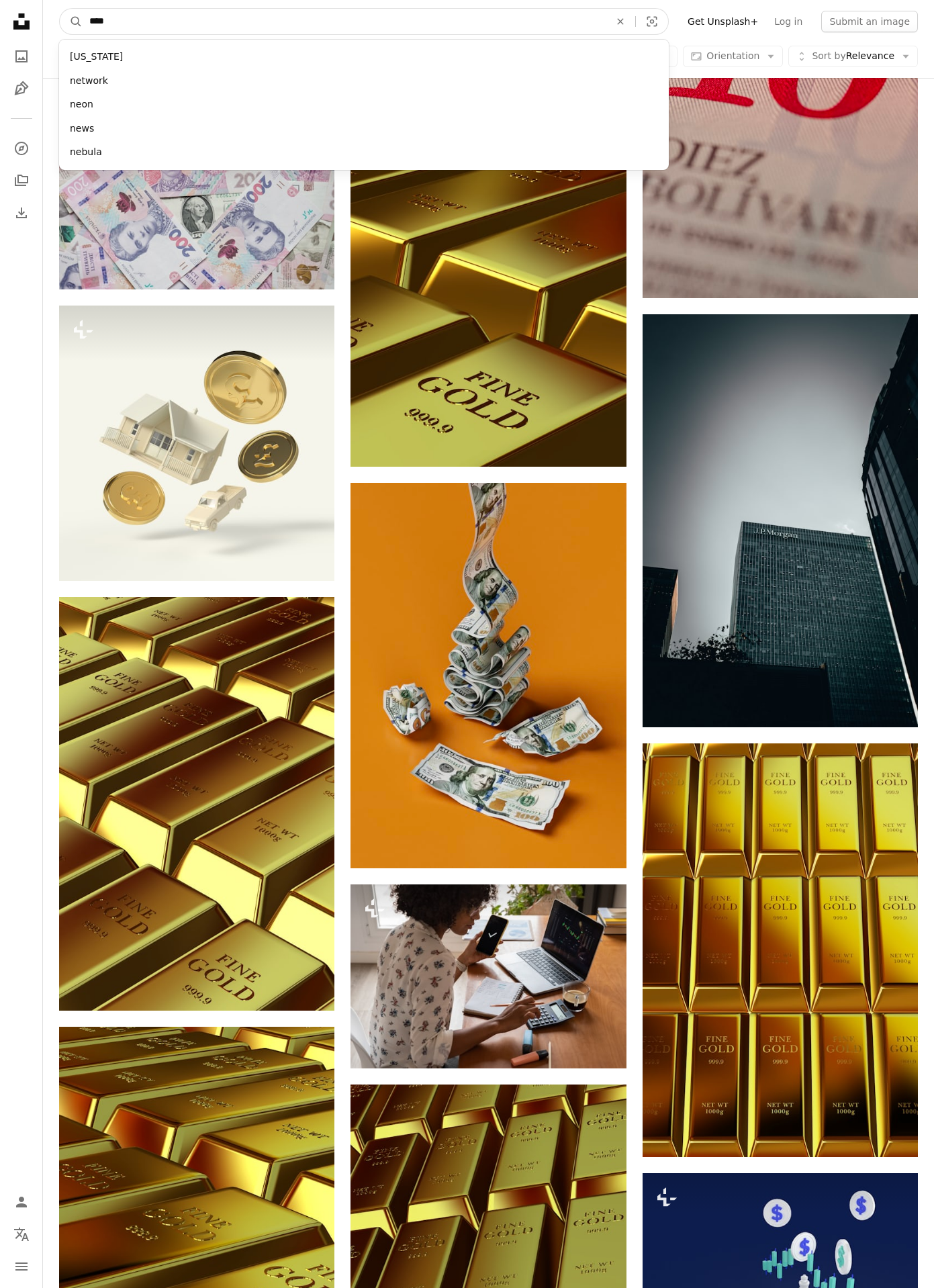
type input "*****"
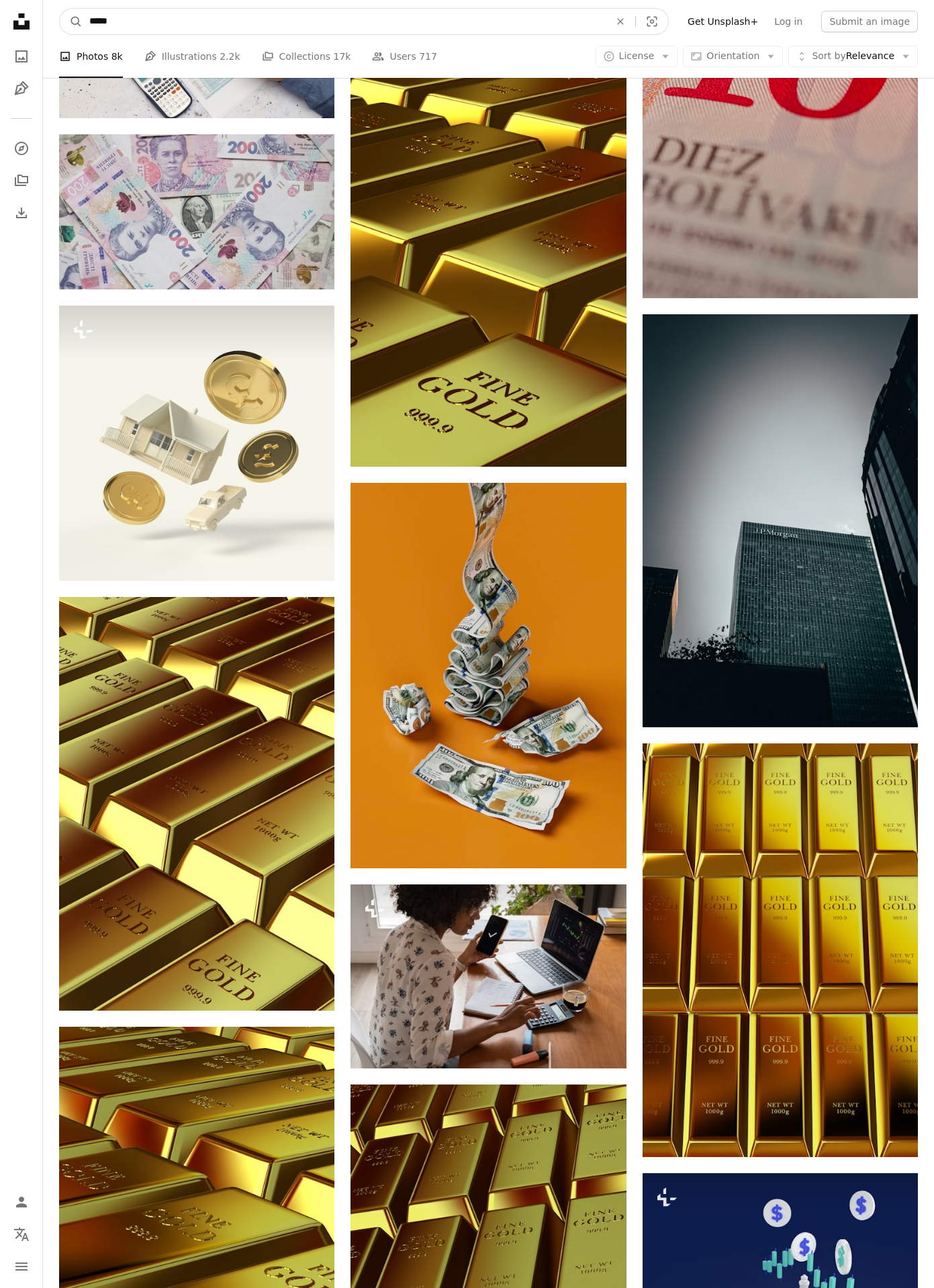
click button "A magnifying glass" at bounding box center [71, 22] width 23 height 26
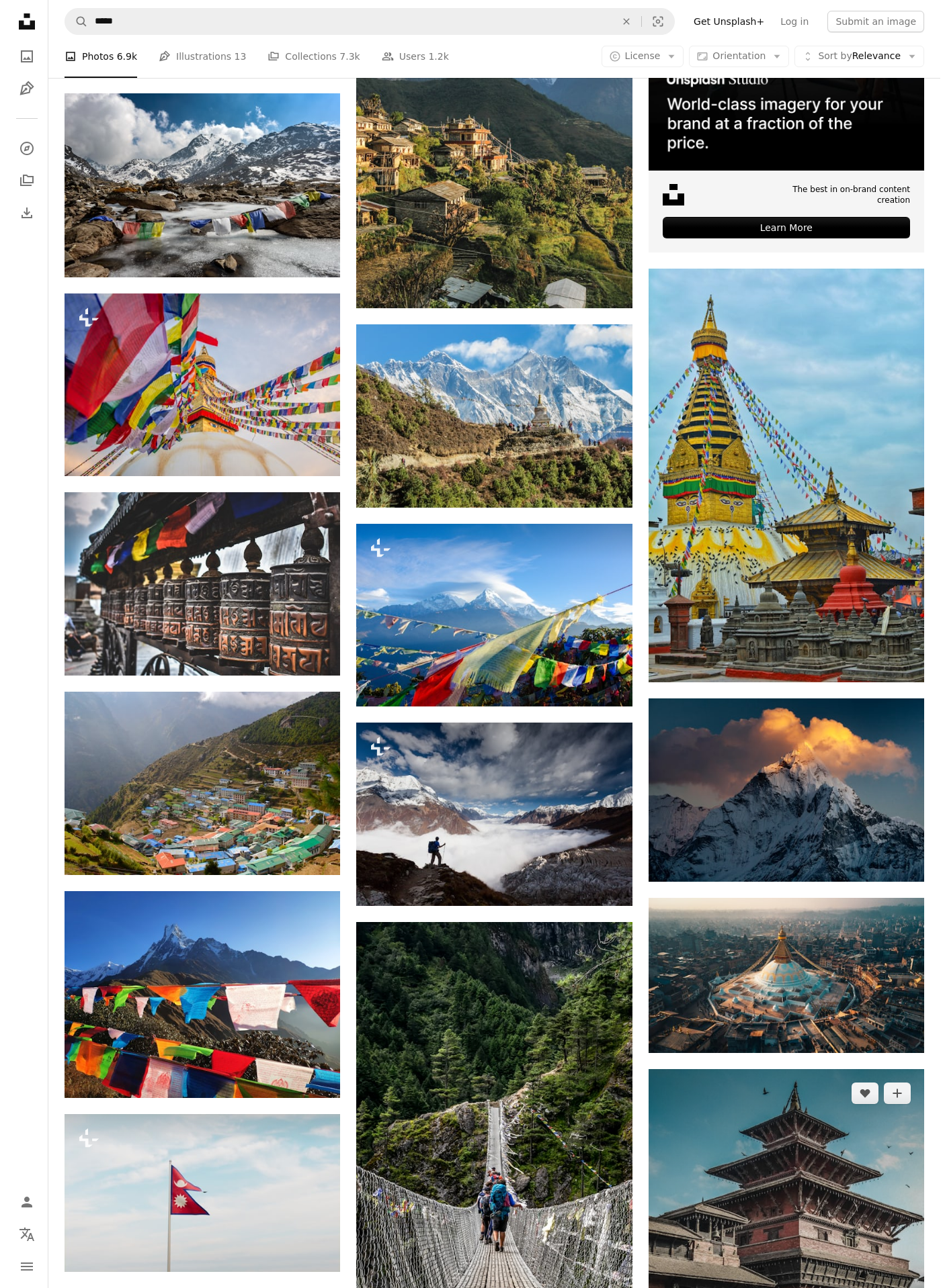
scroll to position [287, 0]
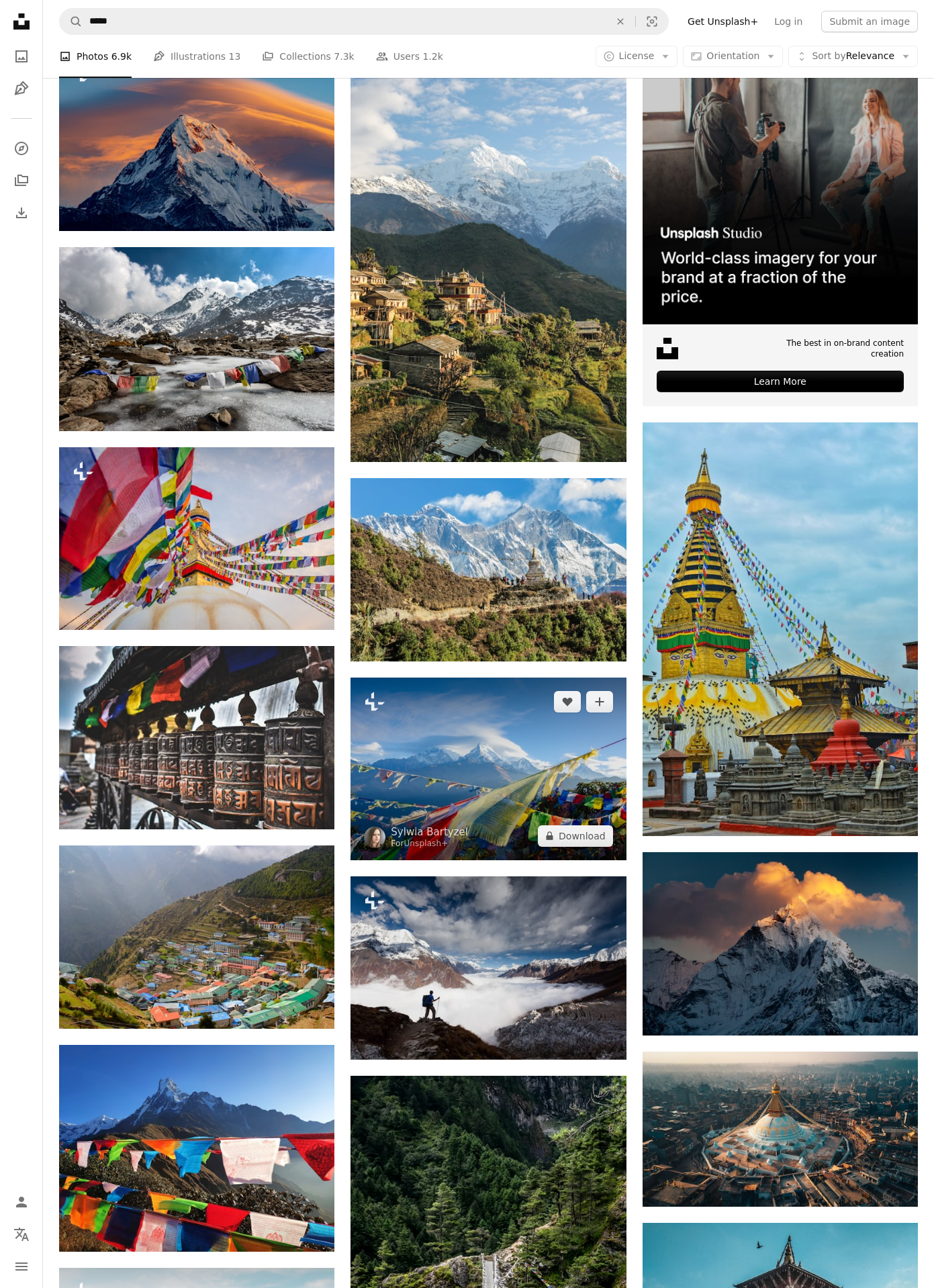
click at [483, 739] on img at bounding box center [488, 769] width 275 height 183
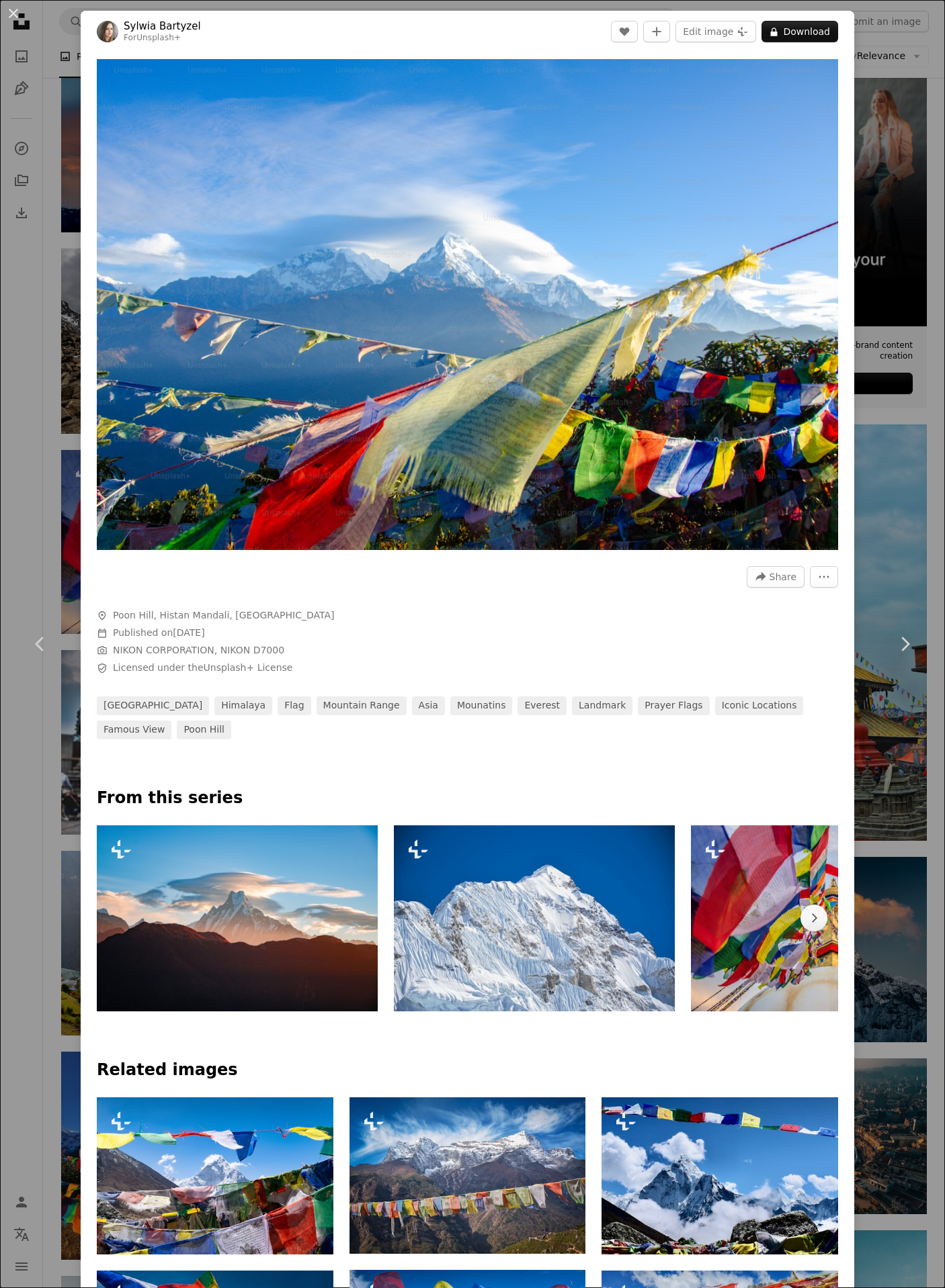
click at [861, 169] on div "An X shape Chevron left Chevron right [PERSON_NAME] For Unsplash+ A heart A plu…" at bounding box center [472, 644] width 945 height 1288
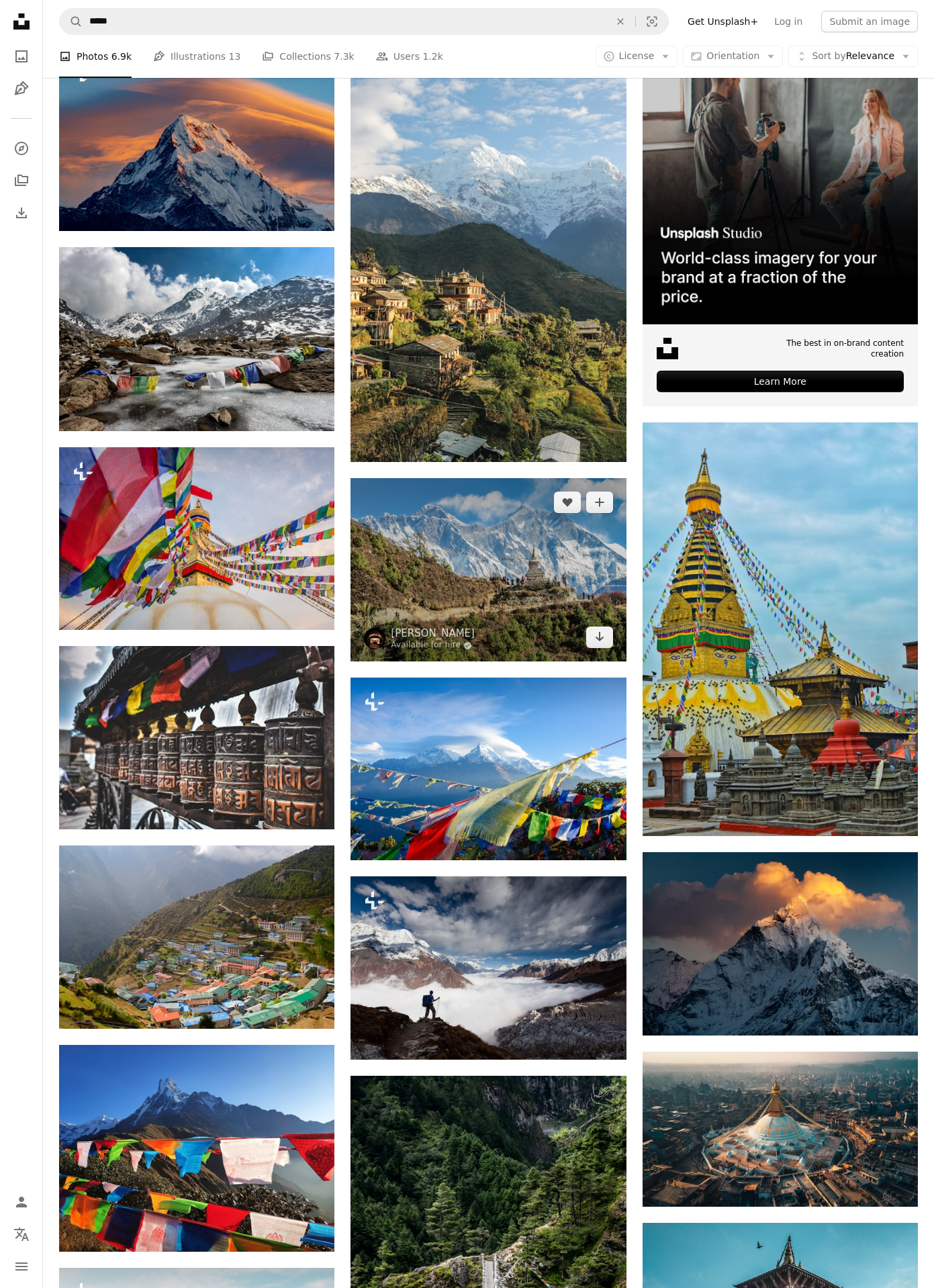
click at [527, 549] on img at bounding box center [488, 570] width 275 height 183
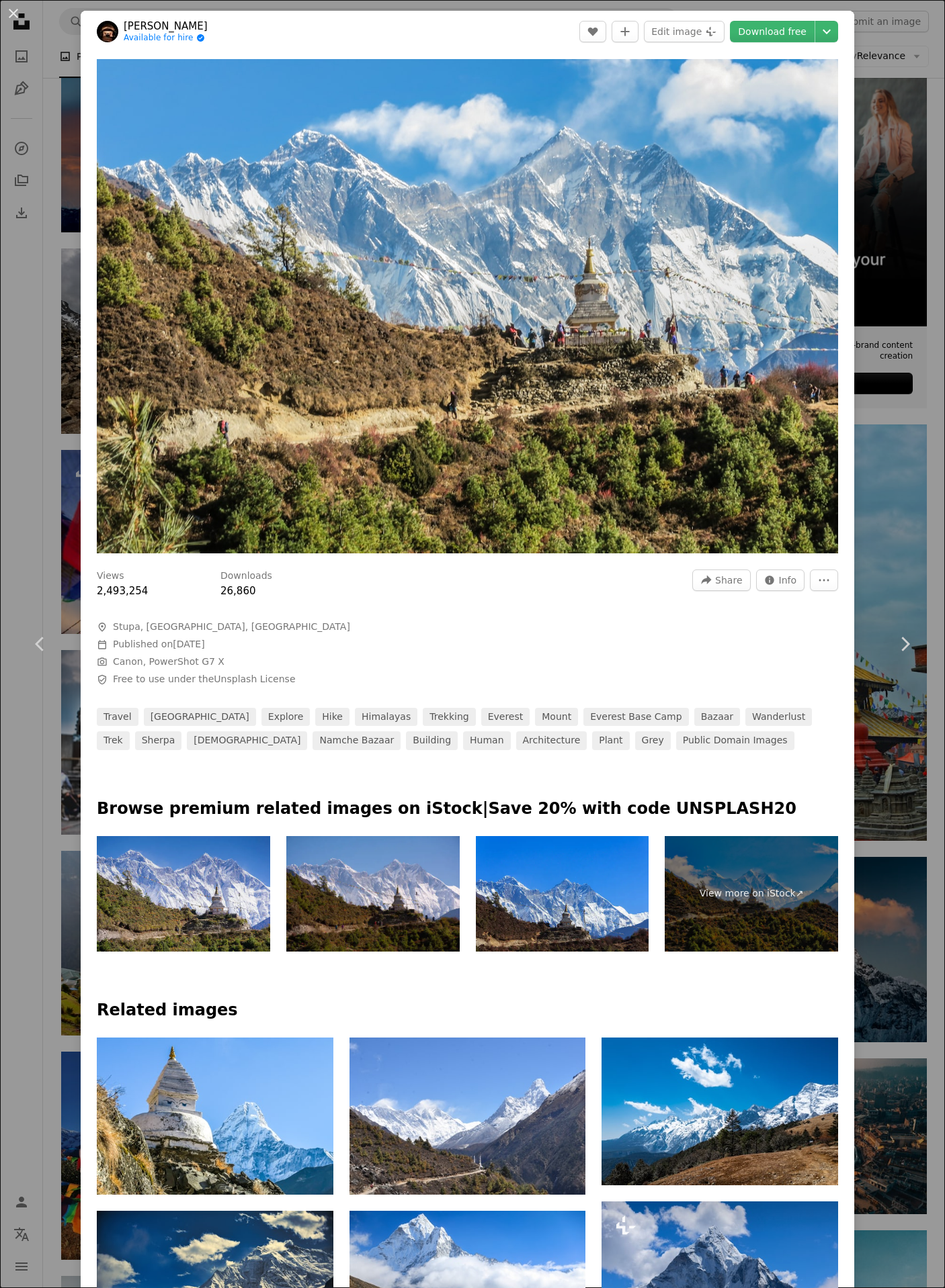
click at [862, 202] on div "An X shape Chevron left Chevron right [PERSON_NAME] Lambarri Available for hire…" at bounding box center [472, 644] width 945 height 1288
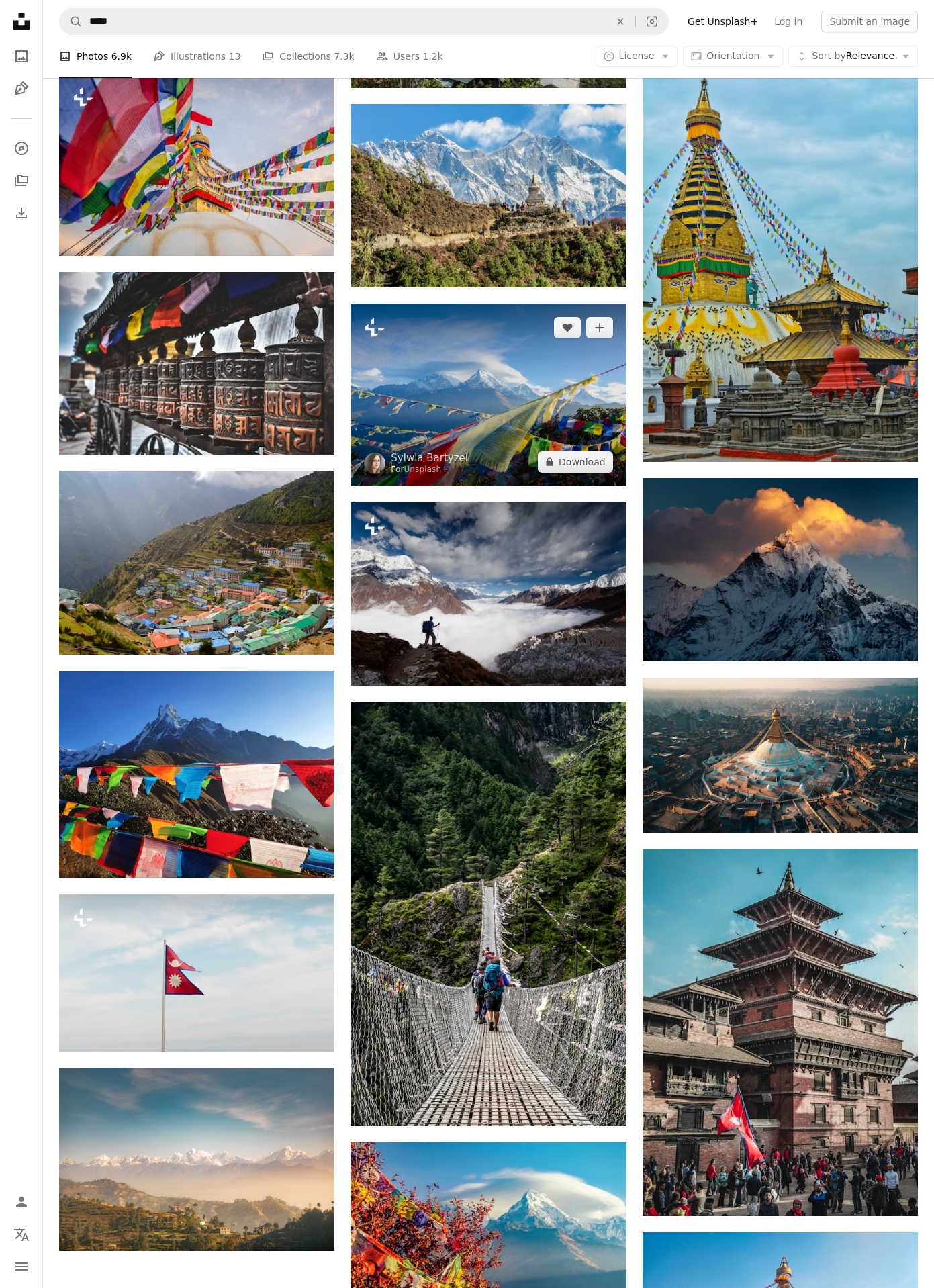
scroll to position [844, 0]
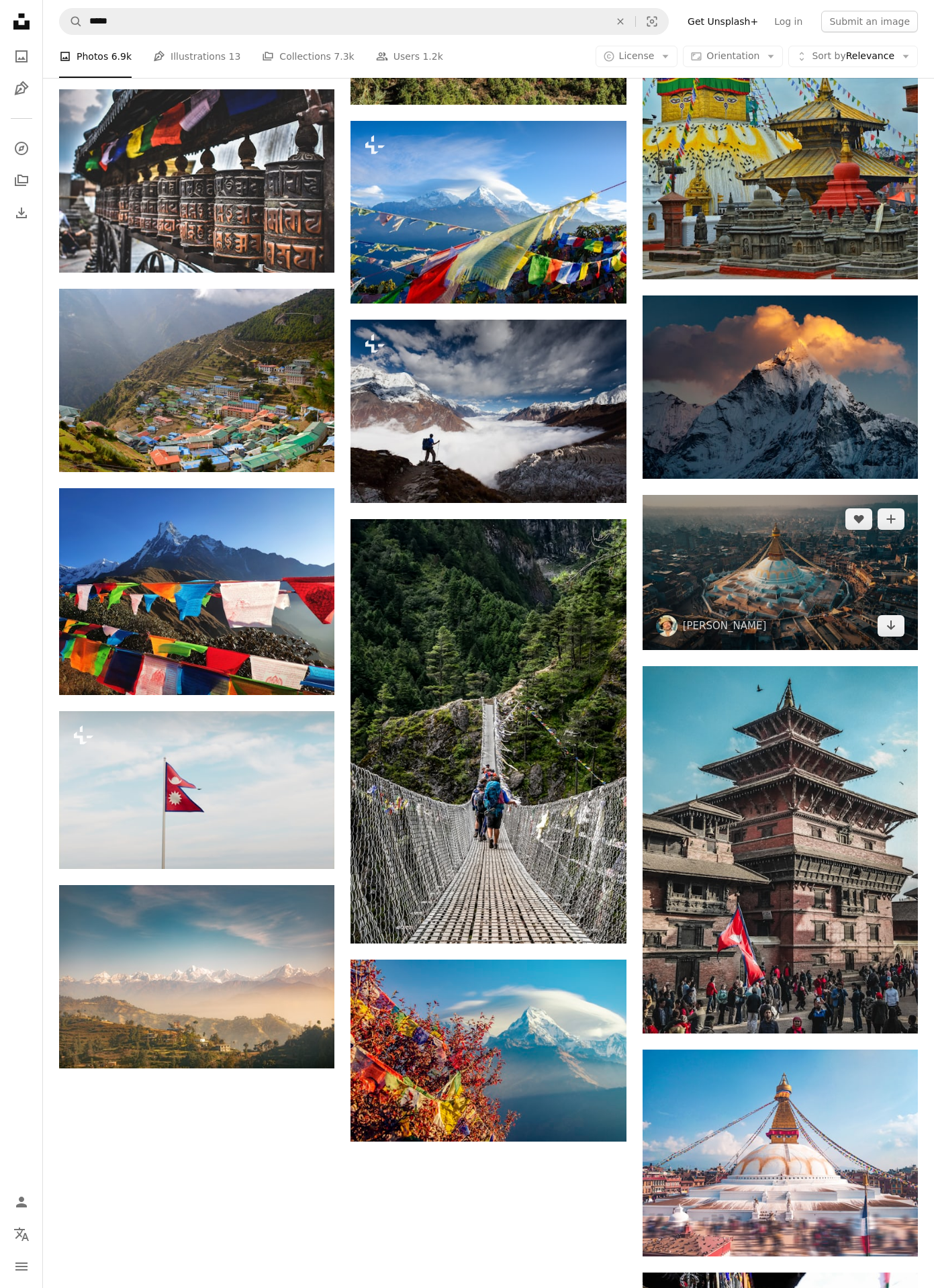
click at [839, 580] on img at bounding box center [779, 572] width 275 height 155
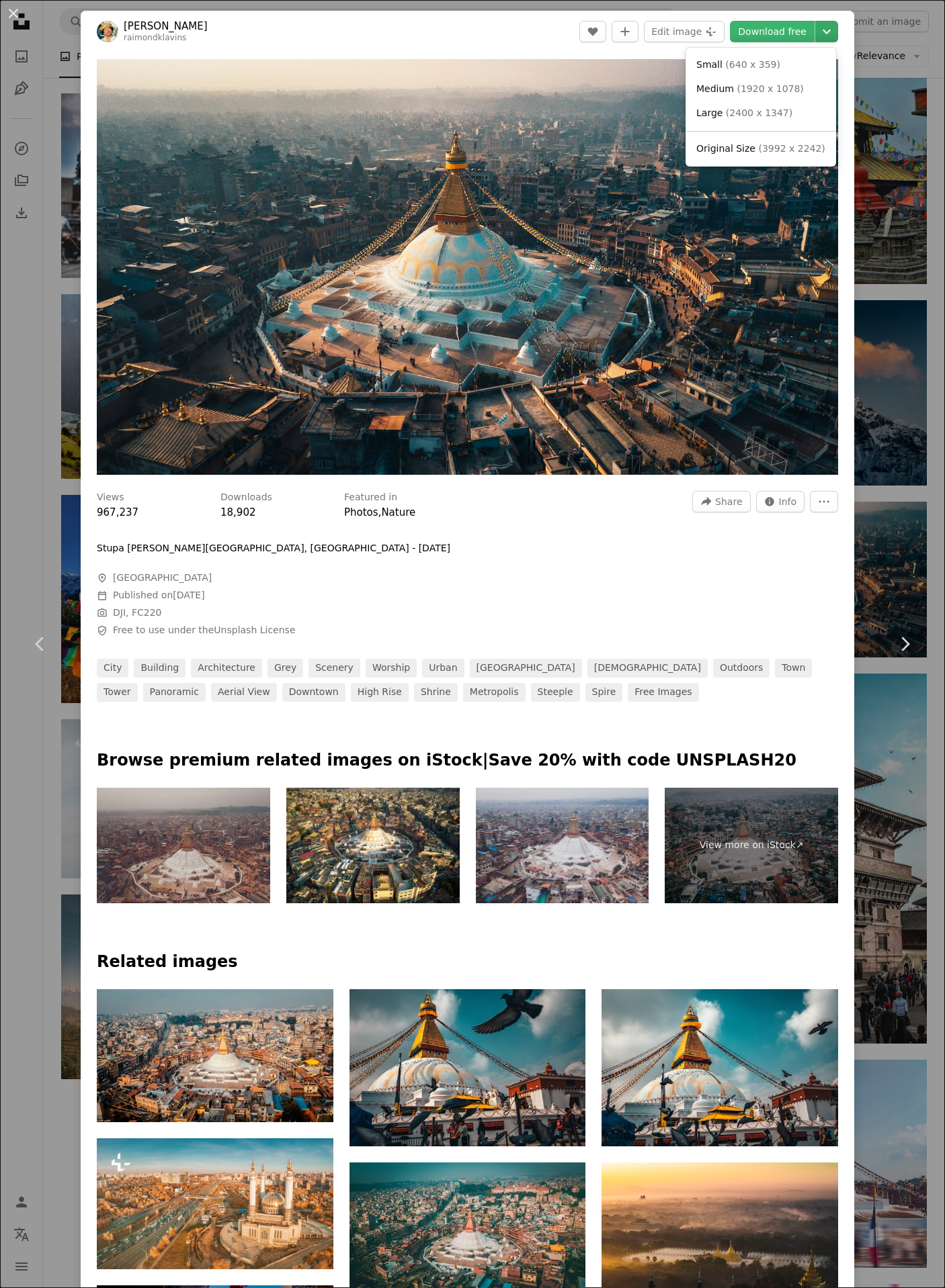
click at [815, 41] on button "Chevron down" at bounding box center [826, 31] width 23 height 21
click at [756, 86] on span "( 1920 x 1078 )" at bounding box center [770, 89] width 67 height 11
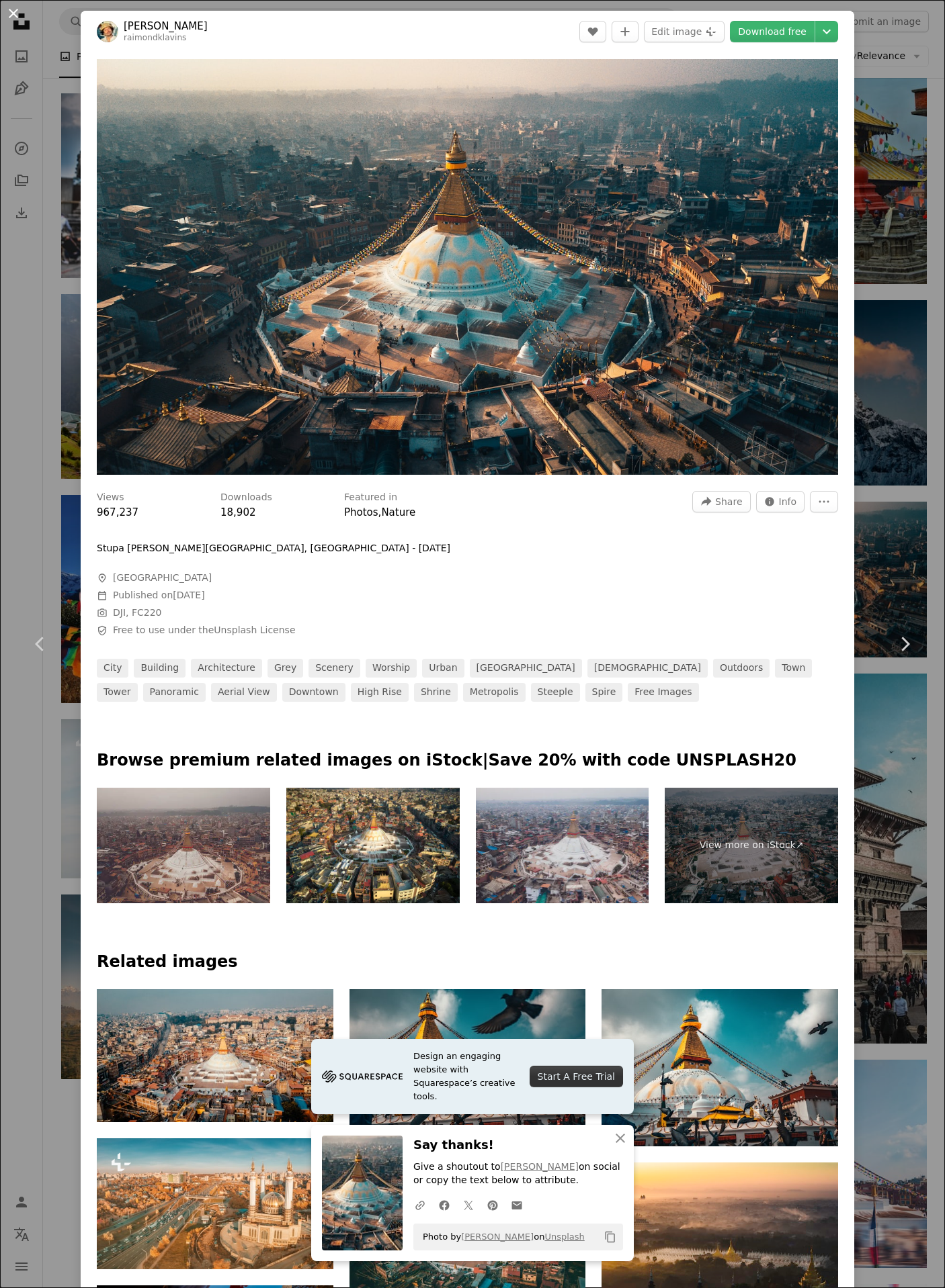
click at [6, 12] on button "An X shape" at bounding box center [13, 13] width 16 height 16
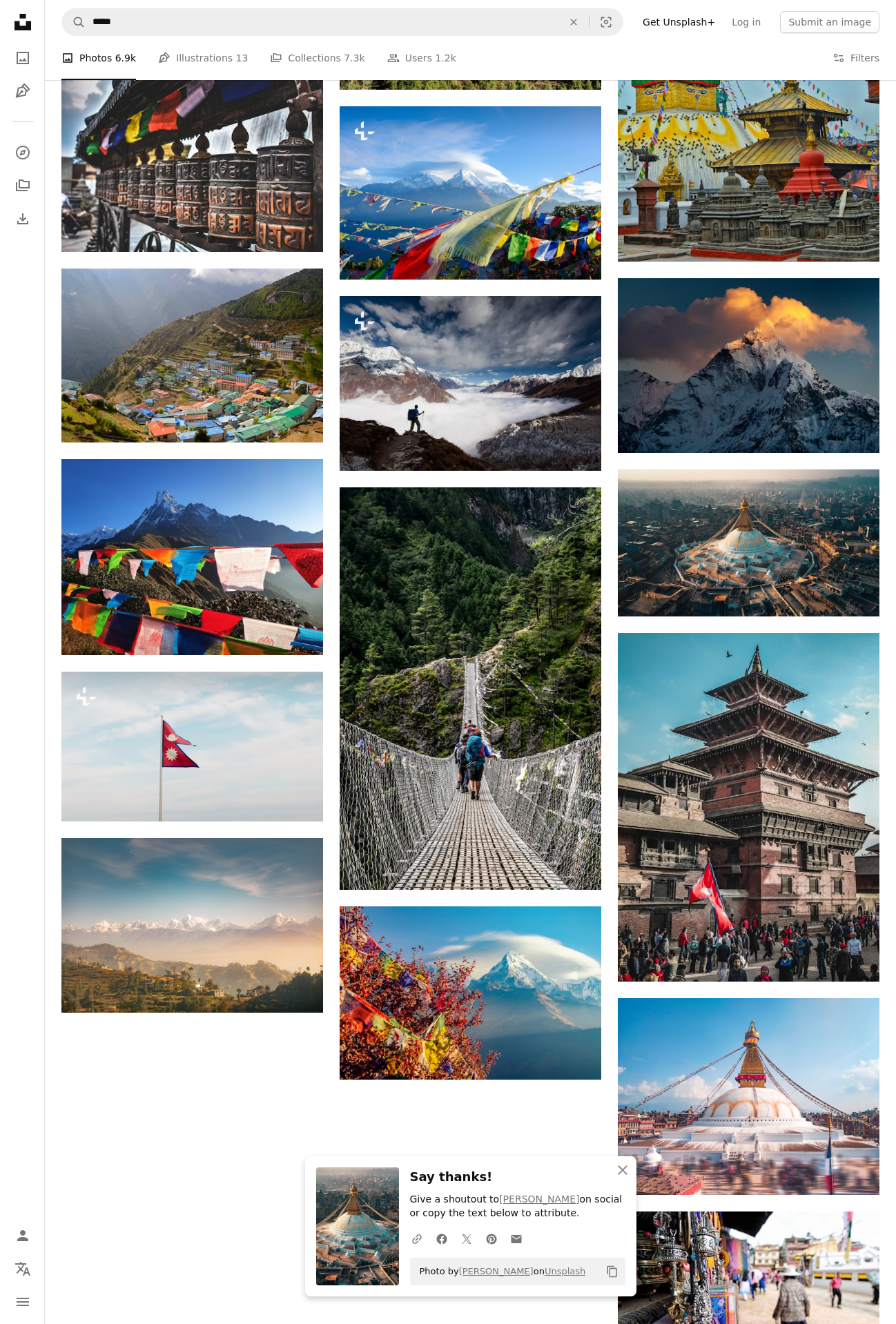
scroll to position [839, 0]
